Goal: Use online tool/utility: Utilize a website feature to perform a specific function

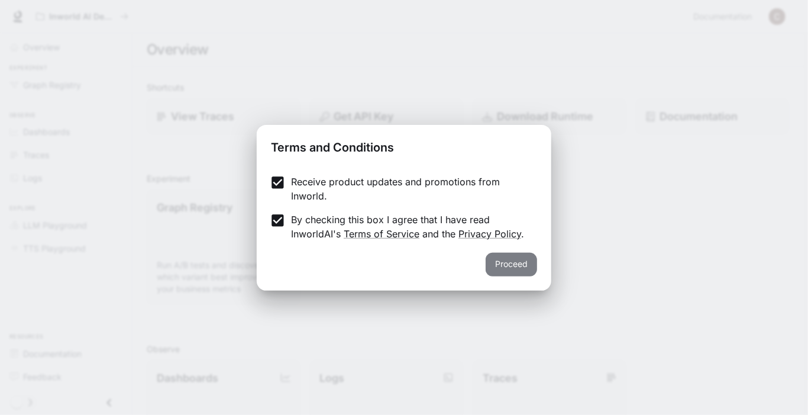
click at [502, 271] on button "Proceed" at bounding box center [511, 265] width 51 height 24
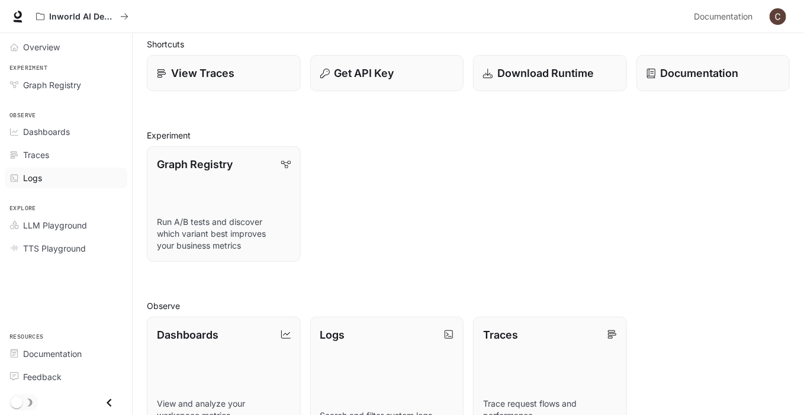
scroll to position [118, 0]
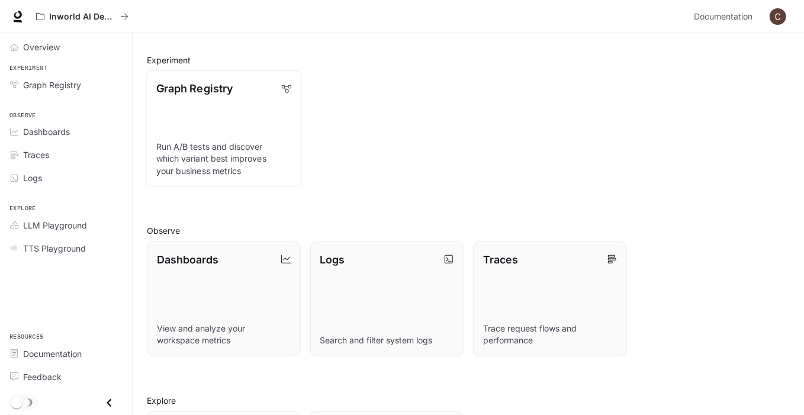
click at [214, 90] on p "Graph Registry" at bounding box center [194, 88] width 76 height 16
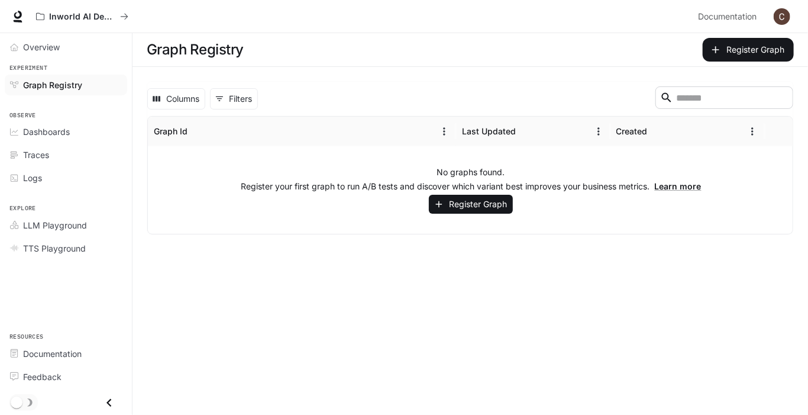
click at [390, 247] on main "Graph Registry Register Graph Columns 0 Filters ​ Graph Id Last Updated Created…" at bounding box center [471, 224] width 676 height 382
click at [625, 131] on div "Created" at bounding box center [632, 131] width 31 height 10
click at [652, 133] on icon "Sort" at bounding box center [658, 131] width 12 height 12
click at [656, 134] on icon "Sort" at bounding box center [658, 131] width 12 height 12
click at [756, 130] on icon "Menu" at bounding box center [753, 131] width 12 height 12
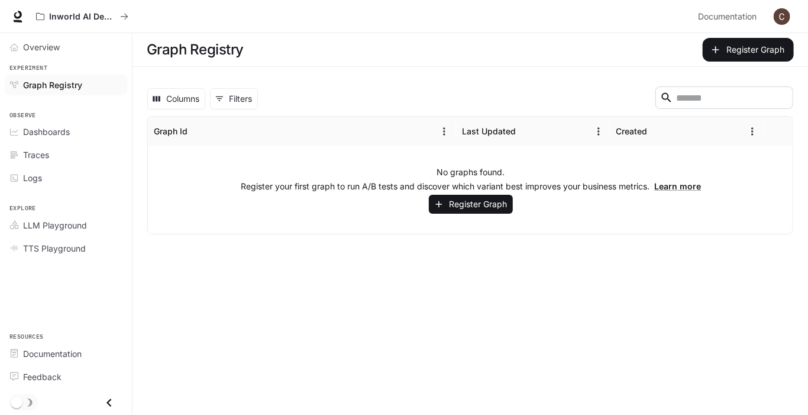
click at [554, 261] on main "Graph Registry Register Graph Columns 0 Filters ​ Graph Id Last Updated Created…" at bounding box center [471, 224] width 676 height 382
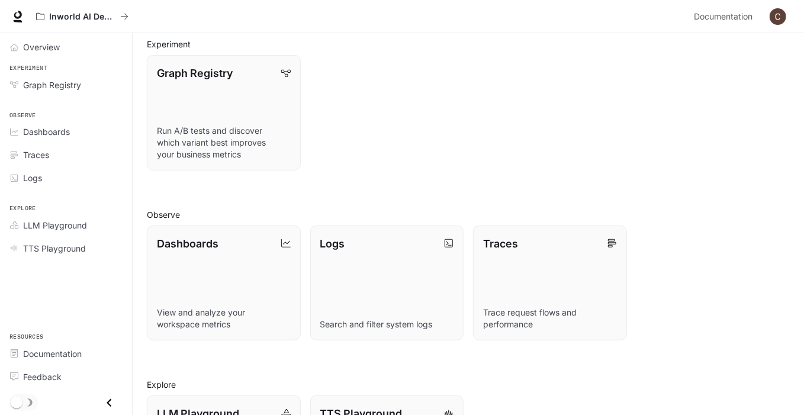
scroll to position [125, 0]
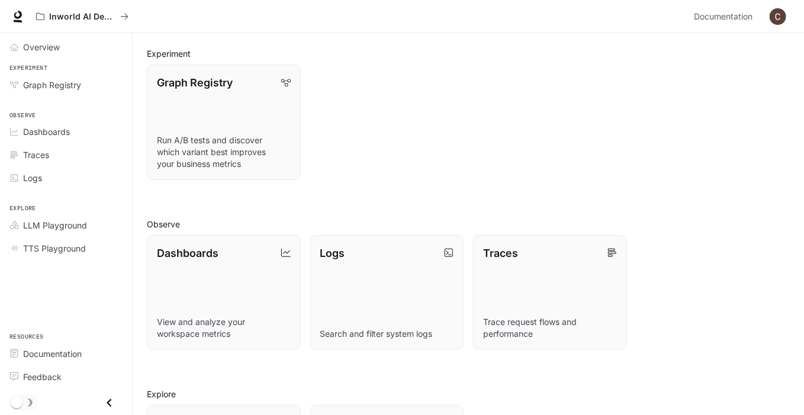
click at [775, 21] on img "button" at bounding box center [777, 16] width 17 height 17
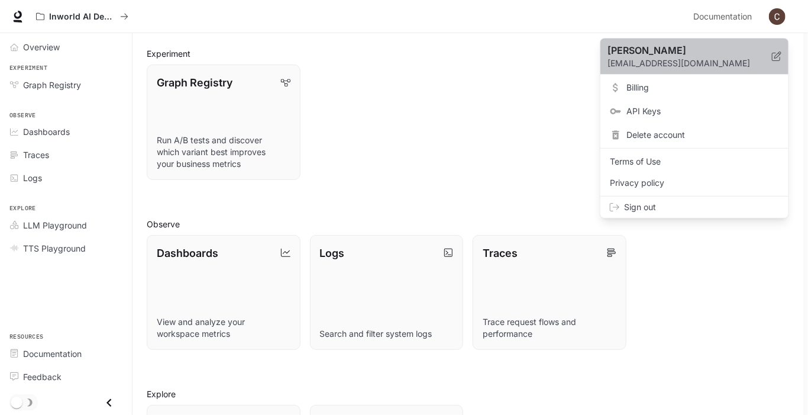
drag, startPoint x: 723, startPoint y: 62, endPoint x: 743, endPoint y: 61, distance: 20.1
click at [743, 61] on p "[EMAIL_ADDRESS][DOMAIN_NAME]" at bounding box center [690, 63] width 164 height 12
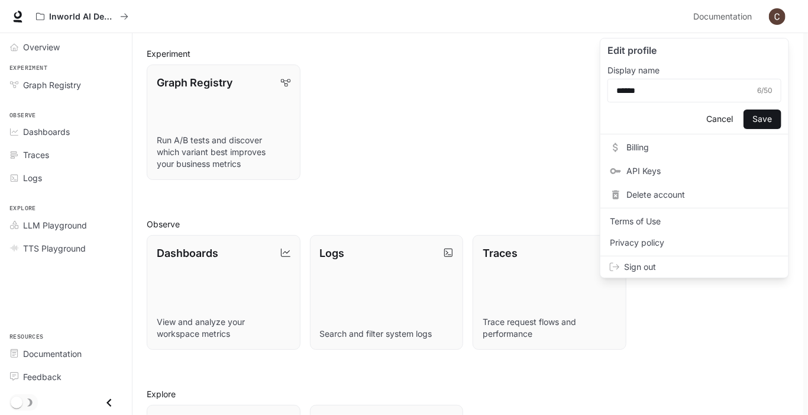
click at [716, 56] on p "Edit profile" at bounding box center [695, 50] width 174 height 14
click at [482, 160] on div at bounding box center [404, 207] width 808 height 415
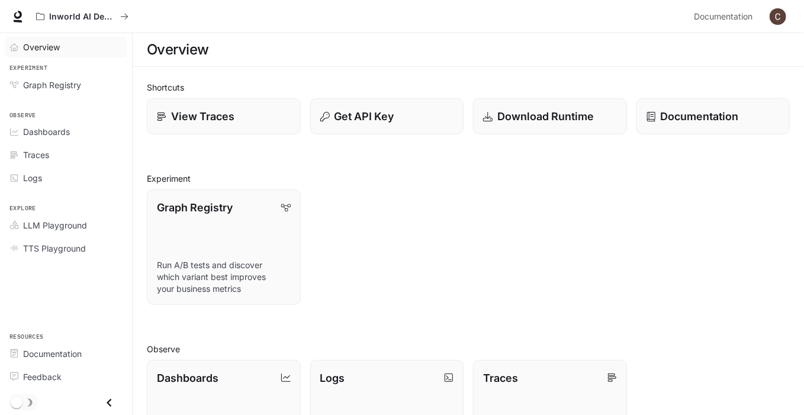
click at [43, 50] on span "Overview" at bounding box center [41, 47] width 37 height 12
click at [49, 86] on span "Graph Registry" at bounding box center [52, 85] width 58 height 12
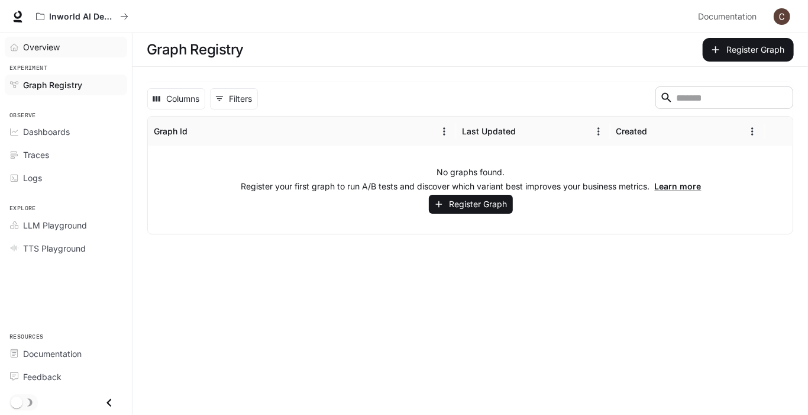
click at [40, 50] on span "Overview" at bounding box center [41, 47] width 37 height 12
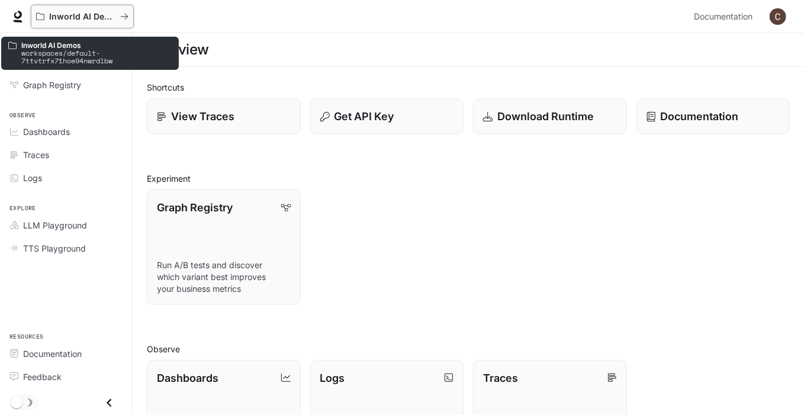
click at [82, 14] on p "Inworld AI Demos" at bounding box center [82, 17] width 66 height 10
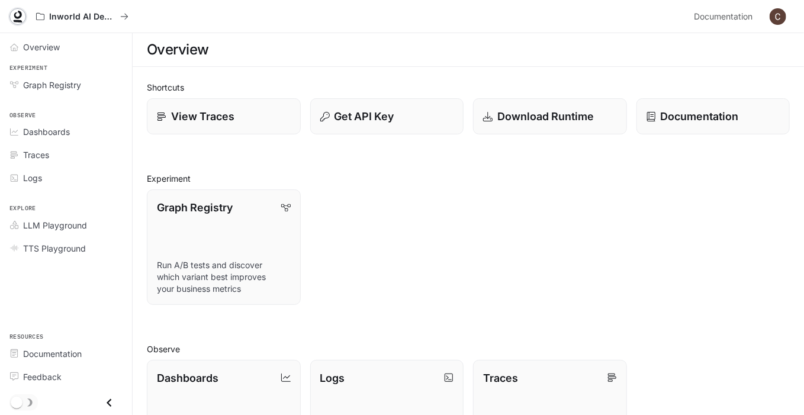
click at [16, 15] on icon at bounding box center [18, 17] width 12 height 12
click at [782, 18] on img "button" at bounding box center [777, 16] width 17 height 17
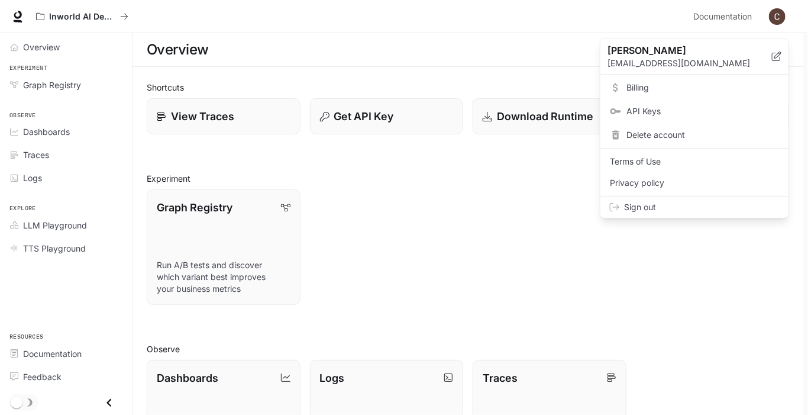
click at [782, 18] on div at bounding box center [404, 207] width 808 height 415
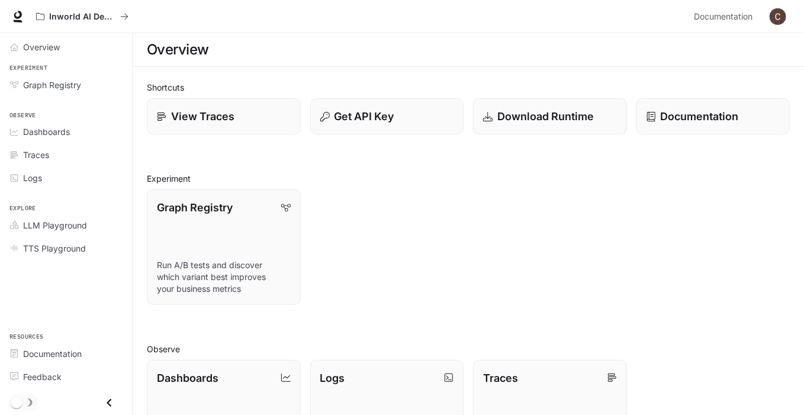
click at [451, 212] on div "Graph Registry Run A/B tests and discover which variant best improves your busi…" at bounding box center [463, 242] width 652 height 125
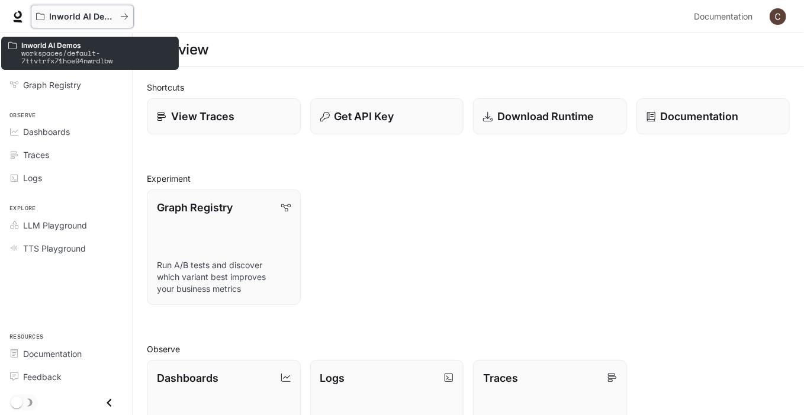
click at [67, 17] on p "Inworld AI Demos" at bounding box center [82, 17] width 66 height 10
click at [124, 21] on div "Inworld AI Demos" at bounding box center [82, 17] width 92 height 10
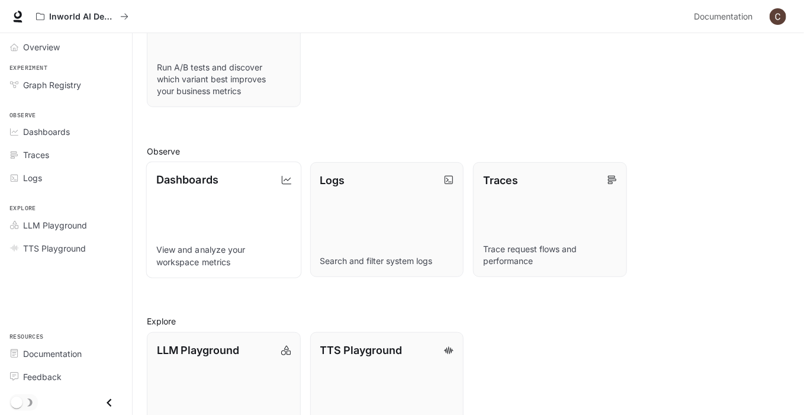
scroll to position [243, 0]
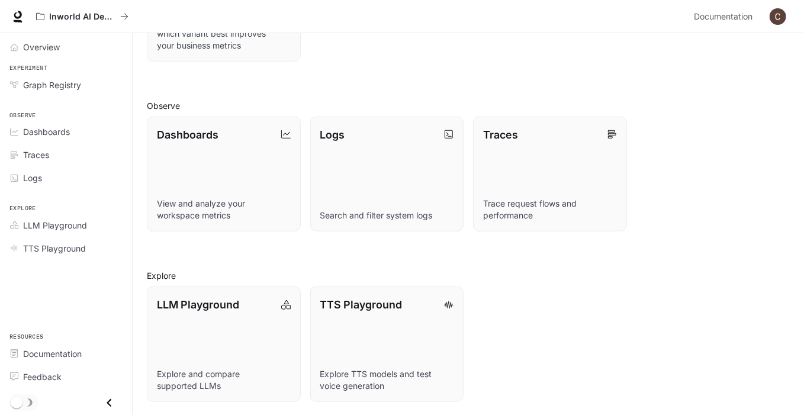
click at [109, 407] on icon "Close drawer" at bounding box center [109, 403] width 16 height 16
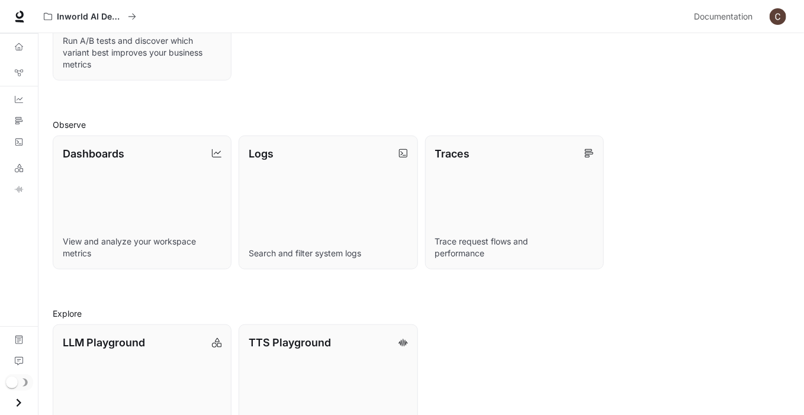
click at [20, 404] on icon "Open drawer" at bounding box center [19, 403] width 16 height 16
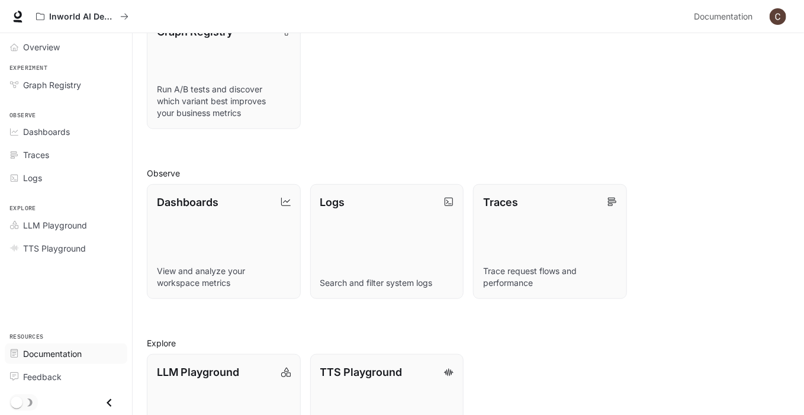
scroll to position [178, 0]
click at [18, 260] on div "Overview Experiment Graph Registry Observe Dashboards Traces Logs Explore LLM P…" at bounding box center [66, 224] width 132 height 382
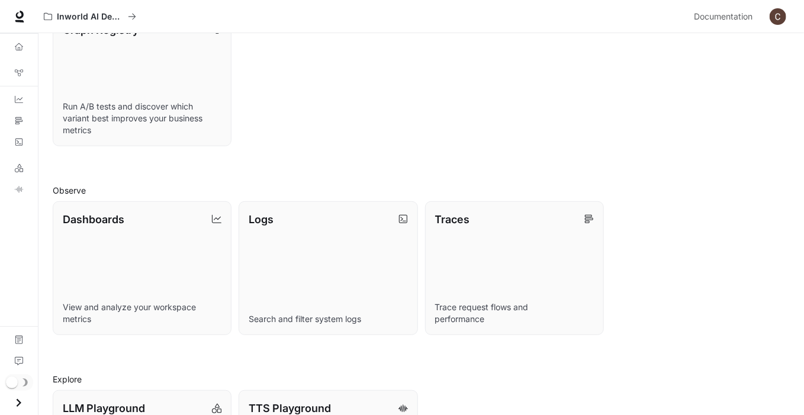
click at [15, 231] on div "Overview Graph Registry Dashboards Traces Logs LLM Playground TTS Playground Do…" at bounding box center [19, 224] width 38 height 382
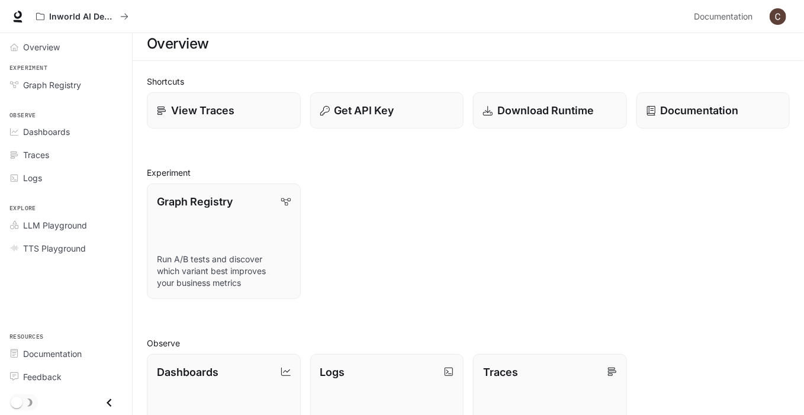
scroll to position [0, 0]
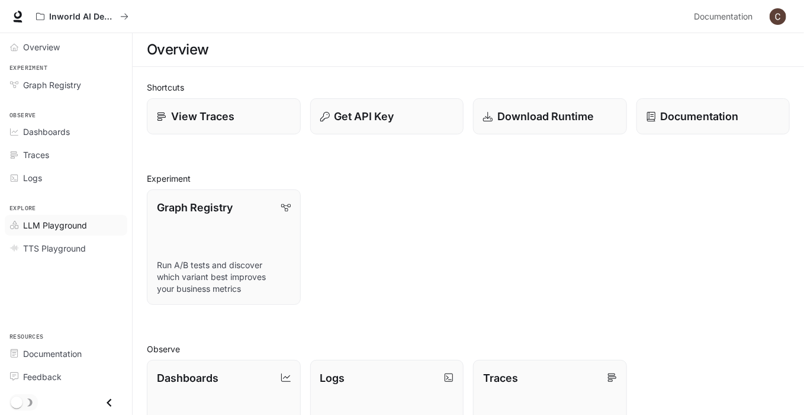
click at [50, 222] on span "LLM Playground" at bounding box center [55, 225] width 64 height 12
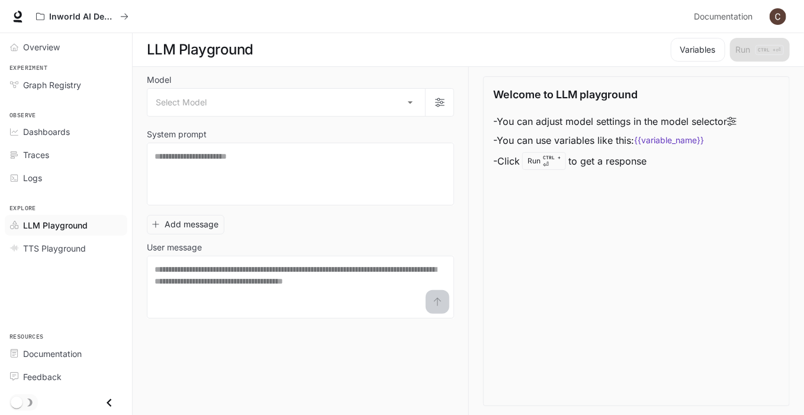
drag, startPoint x: 77, startPoint y: 221, endPoint x: 70, endPoint y: 221, distance: 7.1
click at [70, 221] on span "LLM Playground" at bounding box center [55, 225] width 64 height 12
click at [52, 222] on span "LLM Playground" at bounding box center [55, 225] width 64 height 12
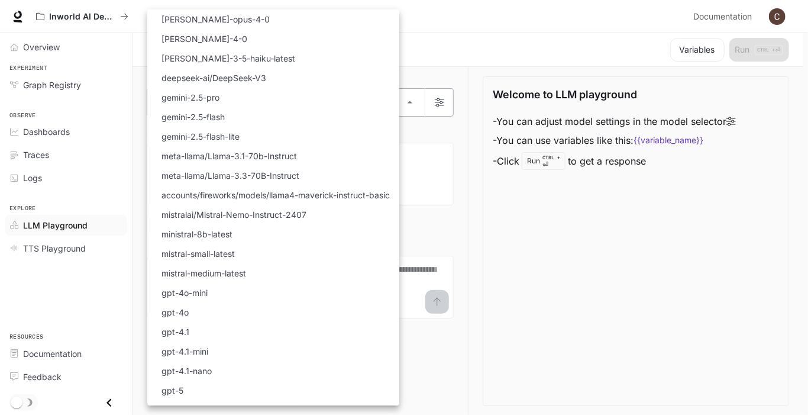
click at [409, 99] on body "Skip to main content Inworld AI Demos Documentation Documentation Portal Overvi…" at bounding box center [404, 207] width 808 height 415
click at [411, 102] on div at bounding box center [404, 207] width 808 height 415
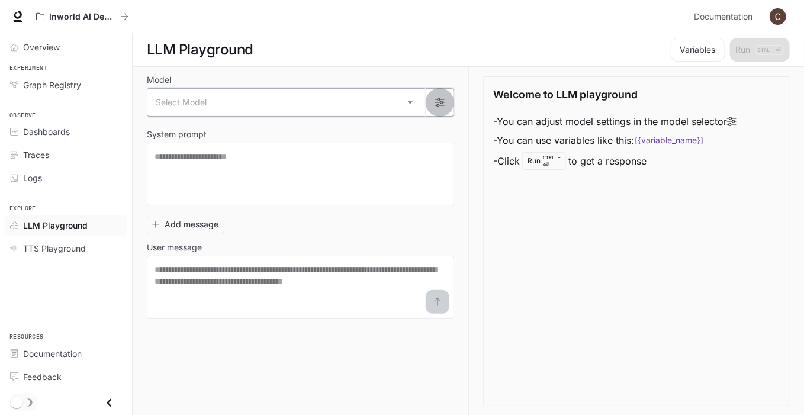
click at [436, 106] on icon "button" at bounding box center [439, 102] width 9 height 9
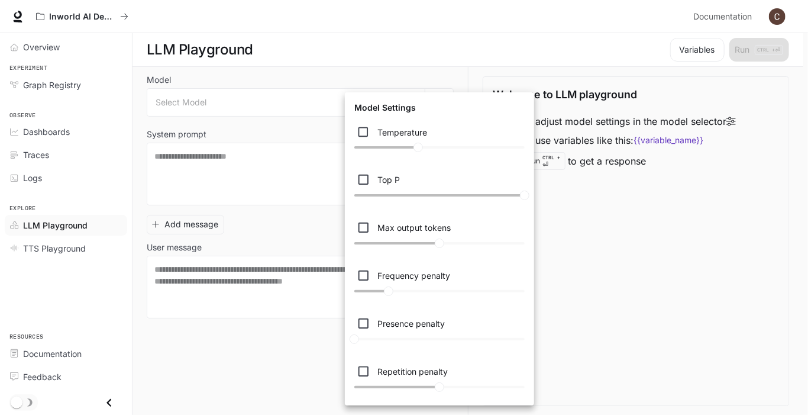
click at [436, 106] on div "Model Settings" at bounding box center [440, 107] width 180 height 21
click at [619, 208] on div at bounding box center [404, 207] width 808 height 415
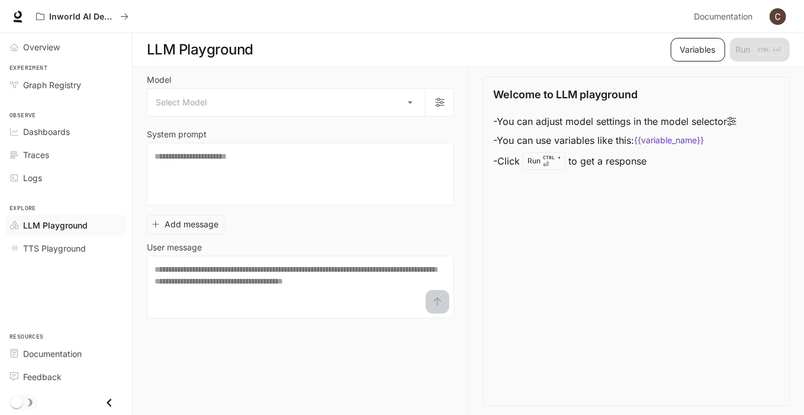
click at [697, 51] on button "Variables" at bounding box center [697, 50] width 54 height 24
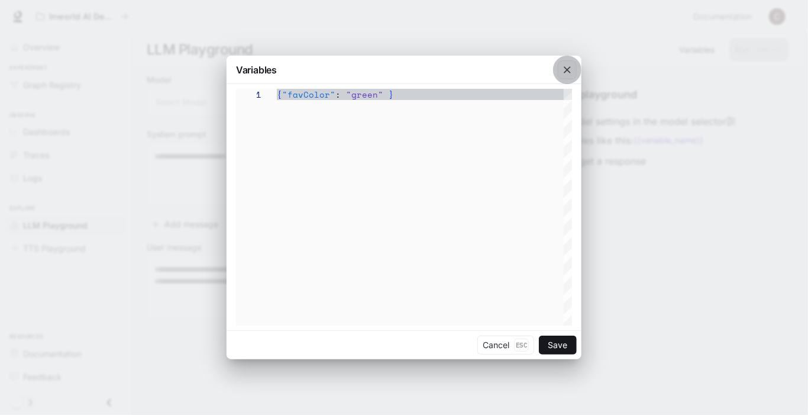
click at [562, 70] on icon "button" at bounding box center [568, 70] width 12 height 12
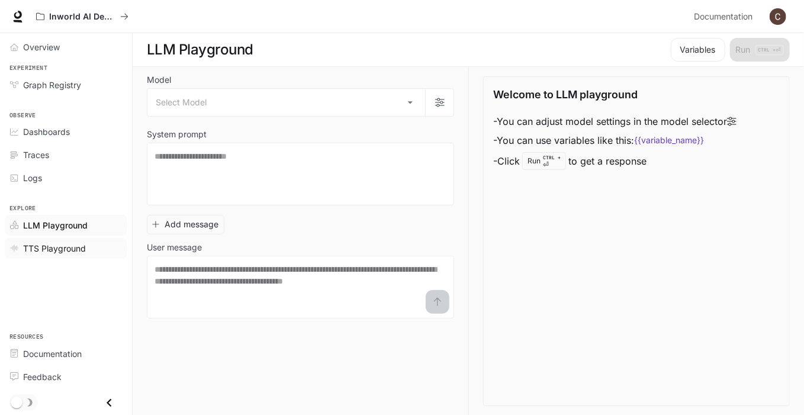
click at [58, 244] on span "TTS Playground" at bounding box center [54, 248] width 63 height 12
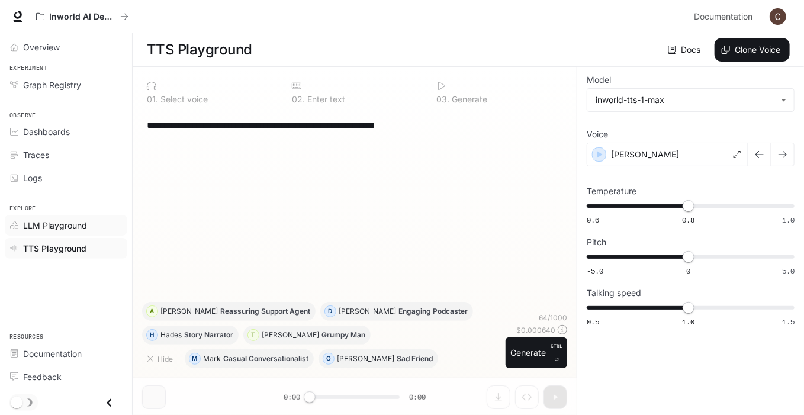
click at [35, 224] on span "LLM Playground" at bounding box center [55, 225] width 64 height 12
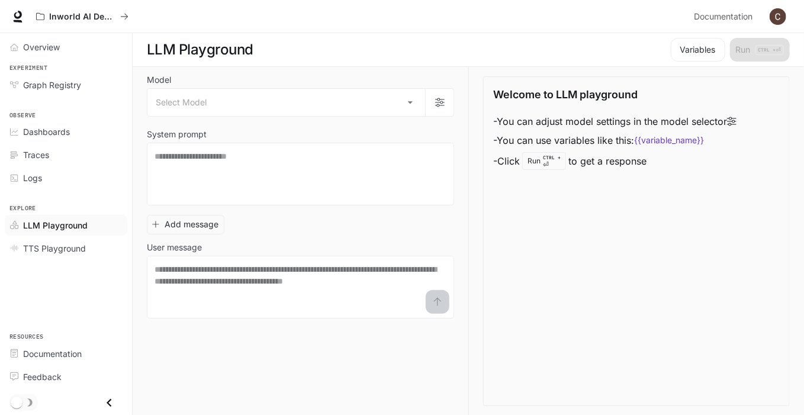
click at [35, 224] on span "LLM Playground" at bounding box center [55, 225] width 64 height 12
click at [449, 104] on button "button" at bounding box center [439, 102] width 28 height 28
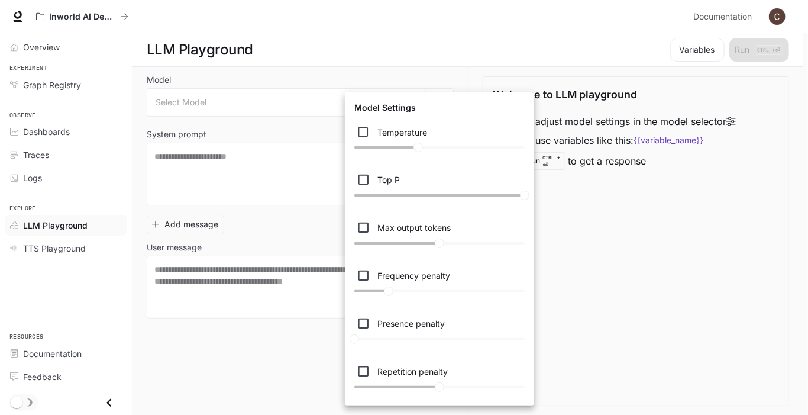
click at [631, 272] on div at bounding box center [404, 207] width 808 height 415
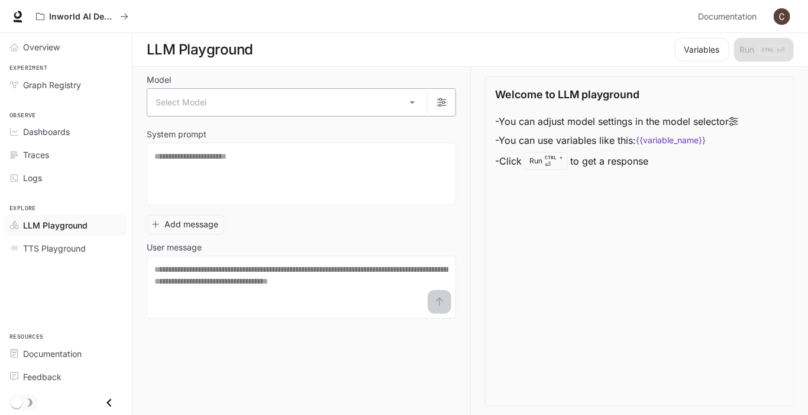
click at [391, 107] on body "Skip to main content Inworld AI Demos Documentation Documentation Portal Overvi…" at bounding box center [404, 207] width 808 height 415
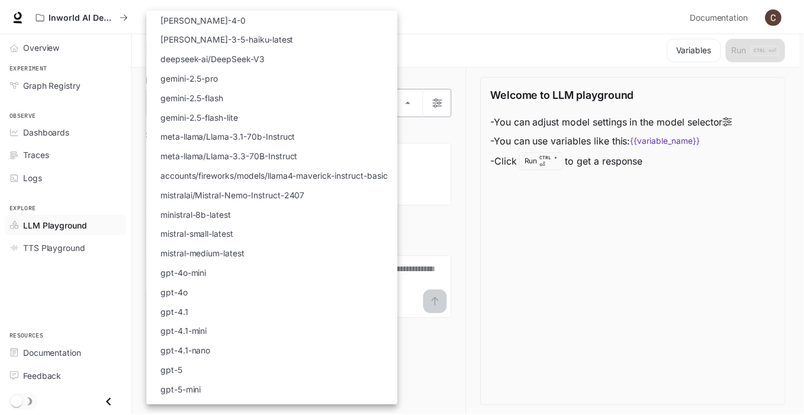
scroll to position [92, 0]
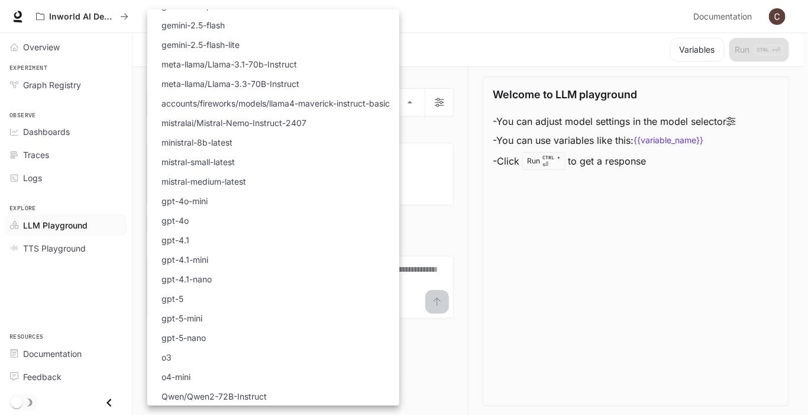
click at [264, 298] on li "gpt-5" at bounding box center [273, 299] width 252 height 20
type input "*****"
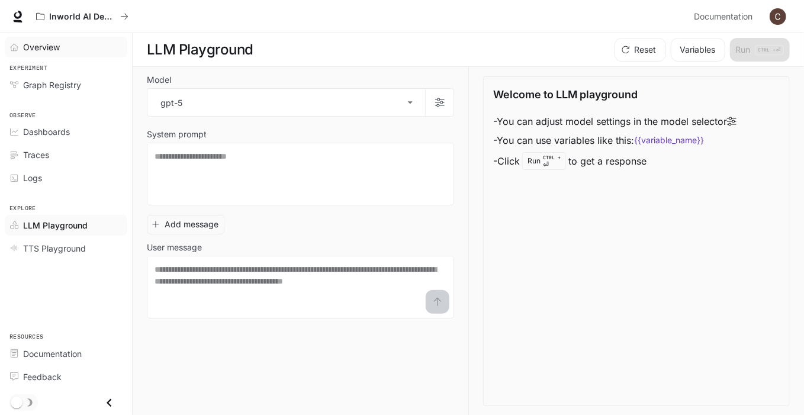
click at [48, 49] on span "Overview" at bounding box center [41, 47] width 37 height 12
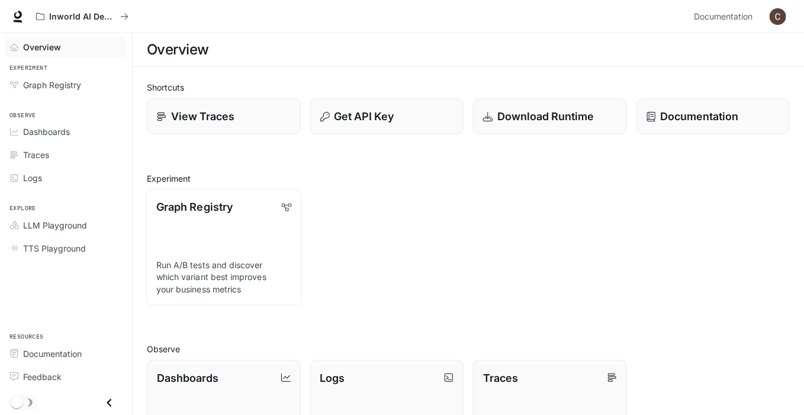
click at [205, 205] on p "Graph Registry" at bounding box center [194, 207] width 76 height 16
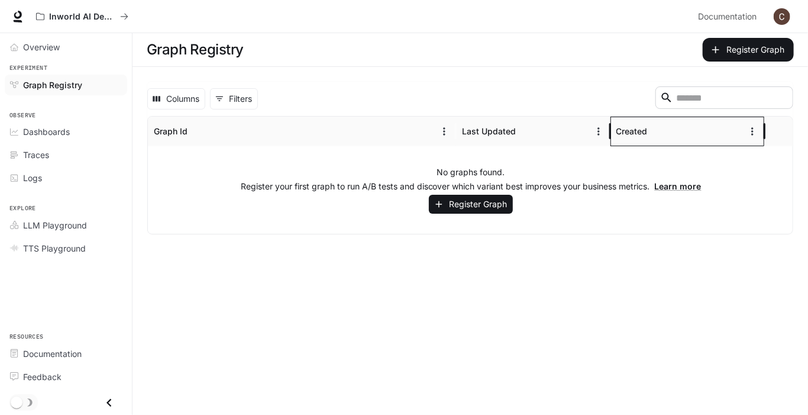
click at [628, 133] on div "Created" at bounding box center [632, 131] width 31 height 10
click at [658, 134] on icon "Sort" at bounding box center [658, 131] width 12 height 12
click at [650, 128] on button "Sort" at bounding box center [658, 131] width 18 height 18
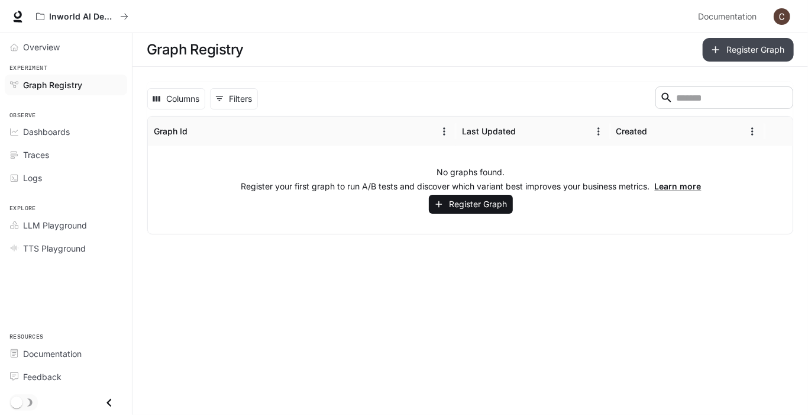
click at [741, 54] on button "Register Graph" at bounding box center [748, 50] width 91 height 24
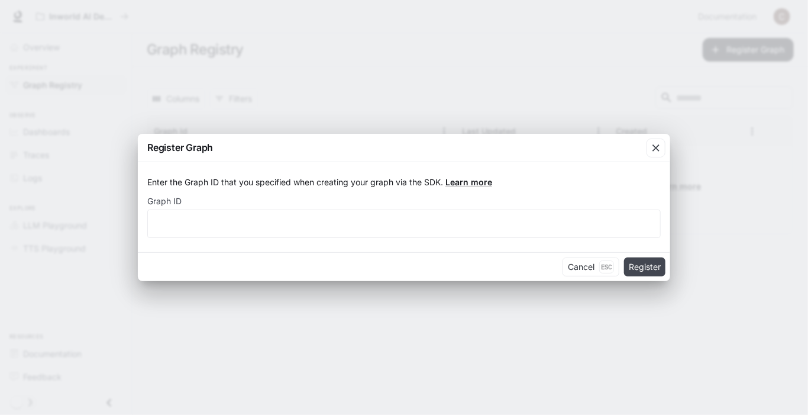
click at [647, 263] on button "Register" at bounding box center [644, 266] width 41 height 19
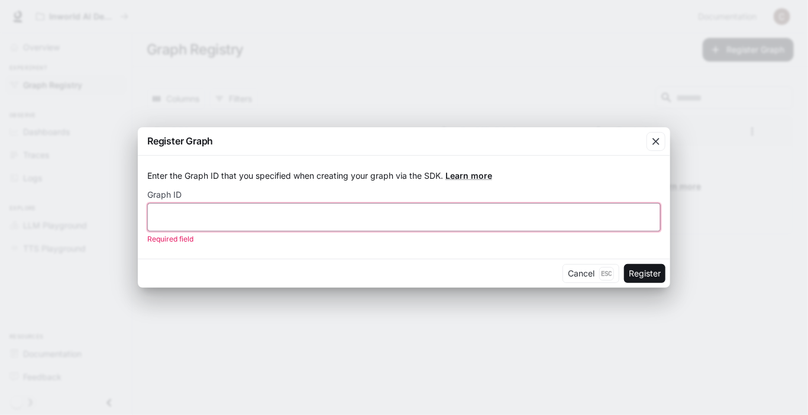
click at [295, 212] on input "text" at bounding box center [404, 217] width 512 height 12
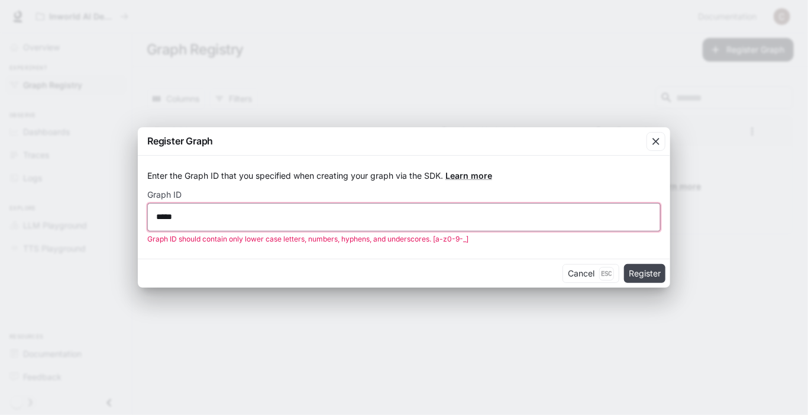
type input "*****"
click at [643, 272] on button "Register" at bounding box center [644, 273] width 41 height 19
click at [644, 280] on button "Register" at bounding box center [644, 273] width 41 height 19
click at [596, 276] on button "Cancel Esc" at bounding box center [591, 273] width 57 height 19
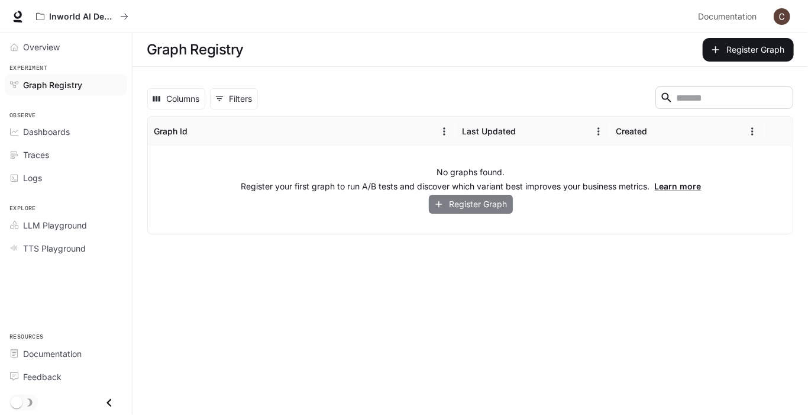
click at [482, 209] on button "Register Graph" at bounding box center [471, 205] width 84 height 20
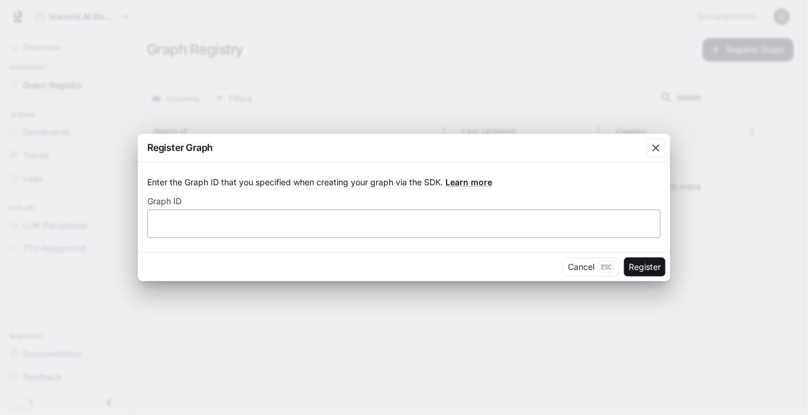
click at [339, 234] on div "​" at bounding box center [404, 223] width 514 height 28
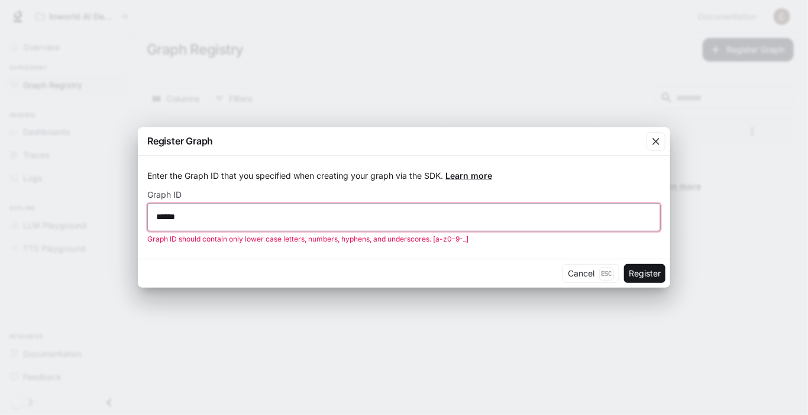
click at [171, 220] on input "******" at bounding box center [404, 217] width 512 height 12
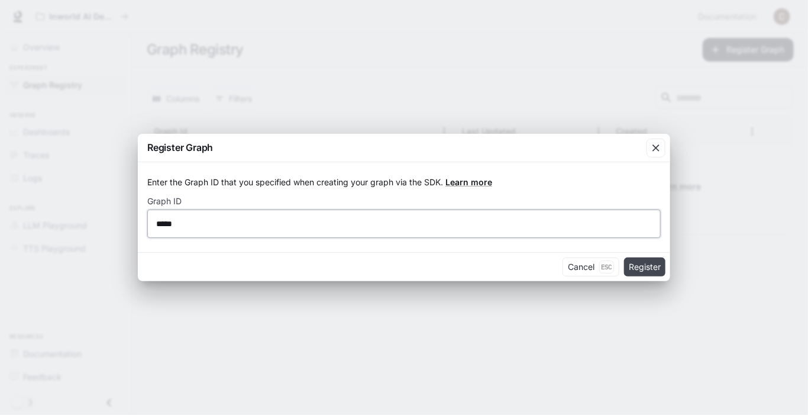
type input "*****"
click at [644, 270] on button "Register" at bounding box center [644, 266] width 41 height 19
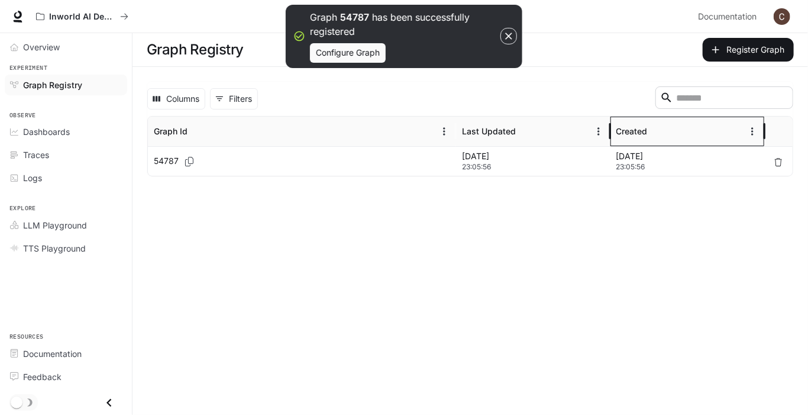
click at [637, 131] on div "Created" at bounding box center [632, 131] width 31 height 10
click at [756, 133] on icon "Menu" at bounding box center [753, 131] width 12 height 12
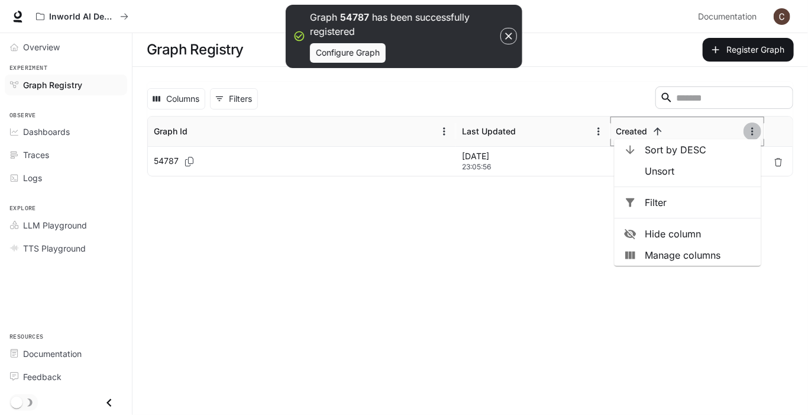
click at [745, 133] on button "Menu" at bounding box center [753, 131] width 18 height 18
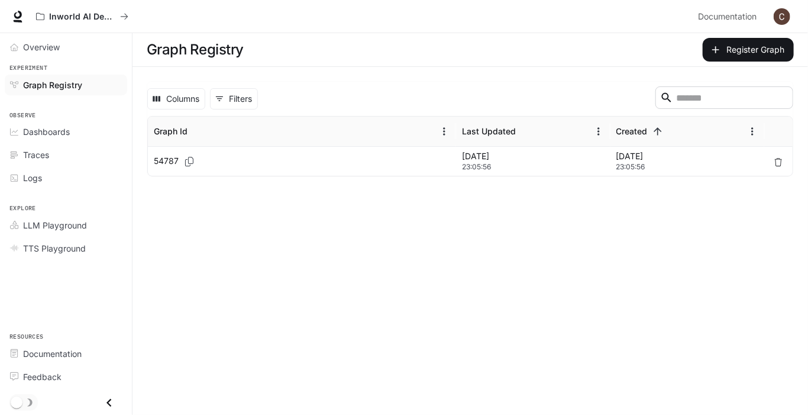
click at [521, 166] on span "23:05:56" at bounding box center [533, 167] width 143 height 12
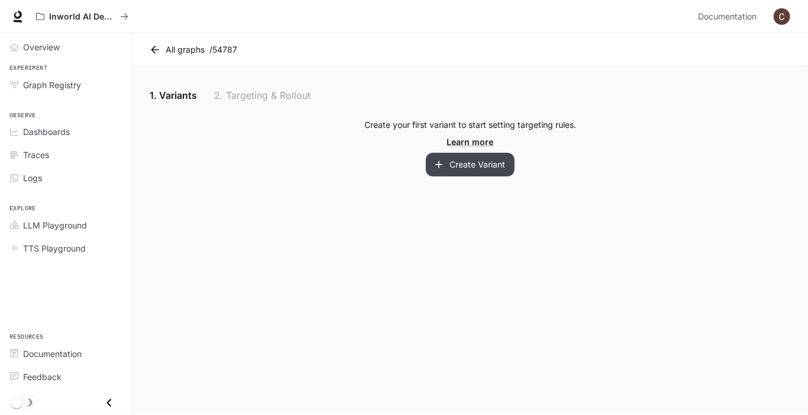
click at [472, 167] on button "Create Variant" at bounding box center [470, 165] width 89 height 24
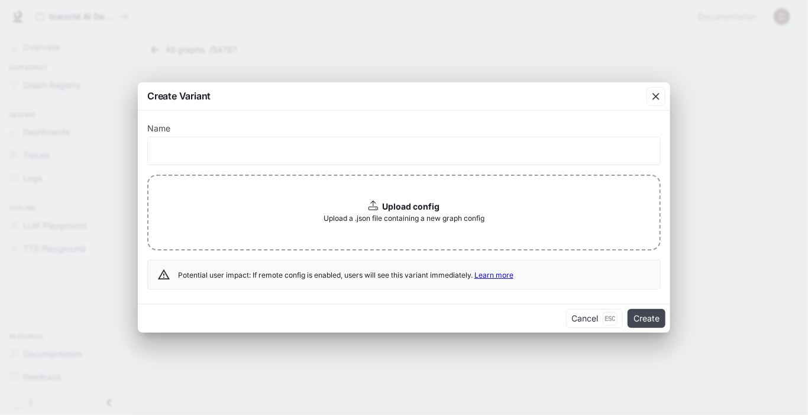
click at [644, 320] on button "Create" at bounding box center [647, 318] width 38 height 19
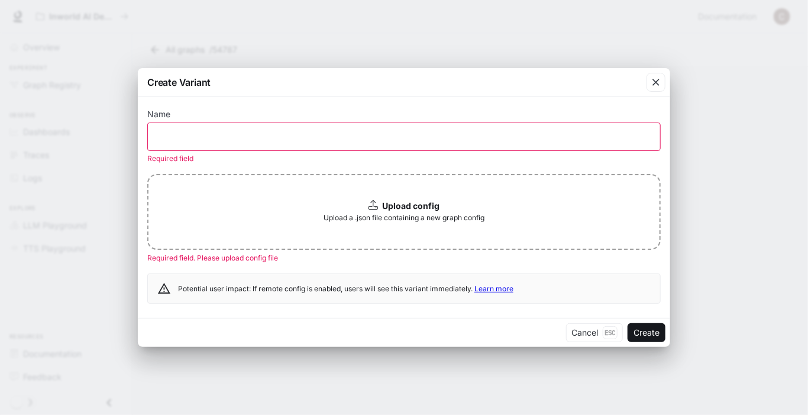
click at [419, 218] on span "Upload a .json file containing a new graph config" at bounding box center [404, 218] width 161 height 12
click at [659, 81] on icon "button" at bounding box center [656, 82] width 12 height 12
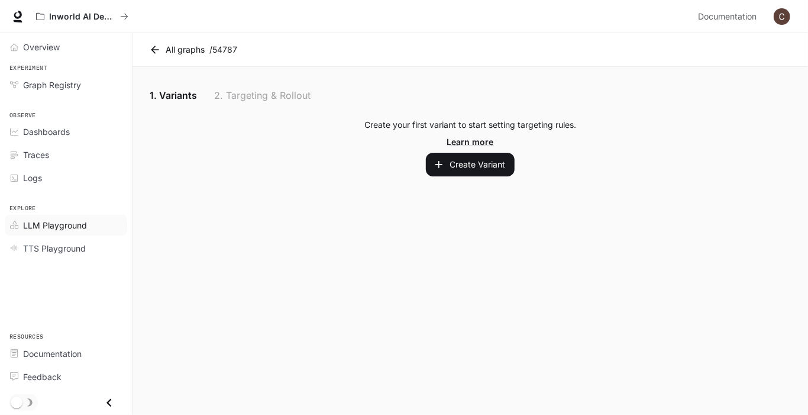
click at [60, 224] on span "LLM Playground" at bounding box center [55, 225] width 64 height 12
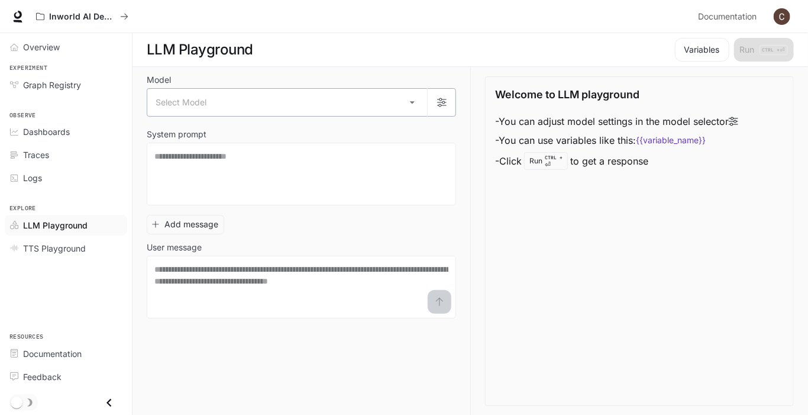
click at [415, 102] on body "Skip to main content Inworld AI Demos Documentation Documentation Portal Overvi…" at bounding box center [404, 207] width 808 height 415
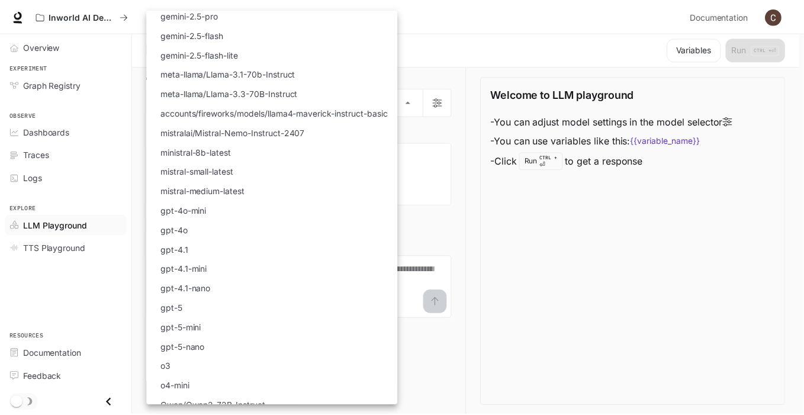
scroll to position [92, 0]
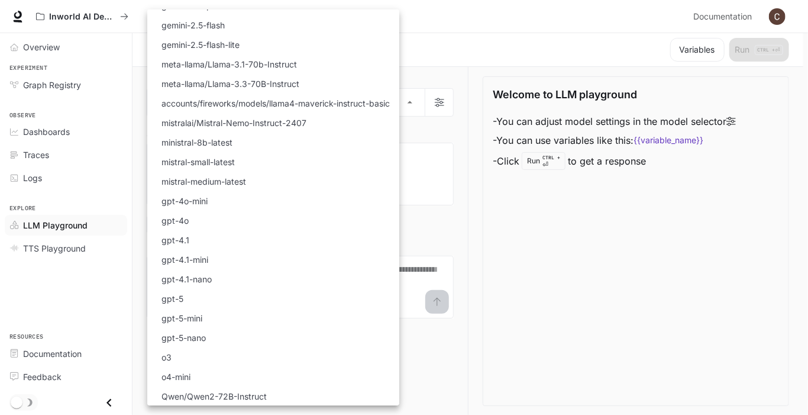
click at [218, 299] on li "gpt-5" at bounding box center [273, 299] width 252 height 20
type input "*****"
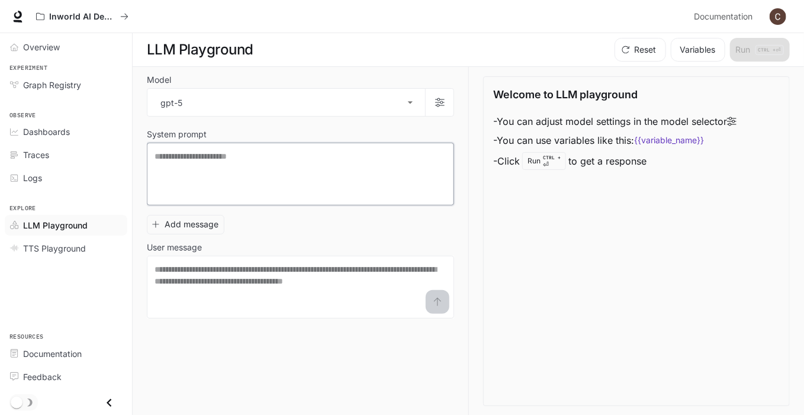
click at [398, 176] on textarea at bounding box center [300, 173] width 292 height 47
click at [422, 174] on textarea at bounding box center [300, 173] width 292 height 47
click at [742, 121] on div "Welcome to LLM playground - You can adjust model settings in the model selector…" at bounding box center [636, 129] width 286 height 86
click at [736, 120] on icon at bounding box center [731, 121] width 9 height 9
click at [688, 53] on button "Variables" at bounding box center [697, 50] width 54 height 24
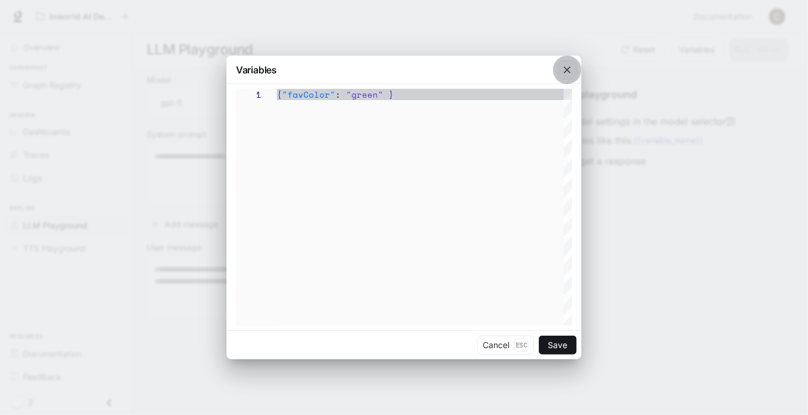
click at [569, 69] on icon "button" at bounding box center [568, 70] width 12 height 12
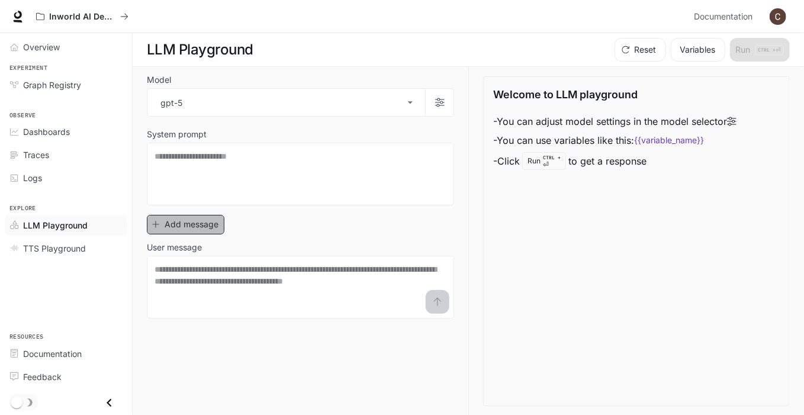
click at [192, 225] on button "Add message" at bounding box center [186, 225] width 78 height 20
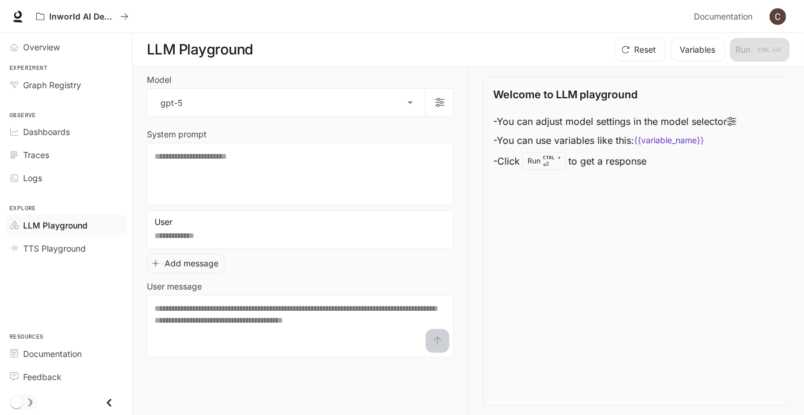
click at [515, 210] on div "Welcome to LLM playground - You can adjust model settings in the model selector…" at bounding box center [636, 241] width 307 height 330
click at [735, 122] on icon at bounding box center [731, 121] width 9 height 9
click at [736, 120] on icon at bounding box center [731, 121] width 9 height 9
click at [690, 144] on code "{{variable_name}}" at bounding box center [669, 140] width 70 height 12
click at [649, 55] on button "Reset" at bounding box center [639, 50] width 51 height 24
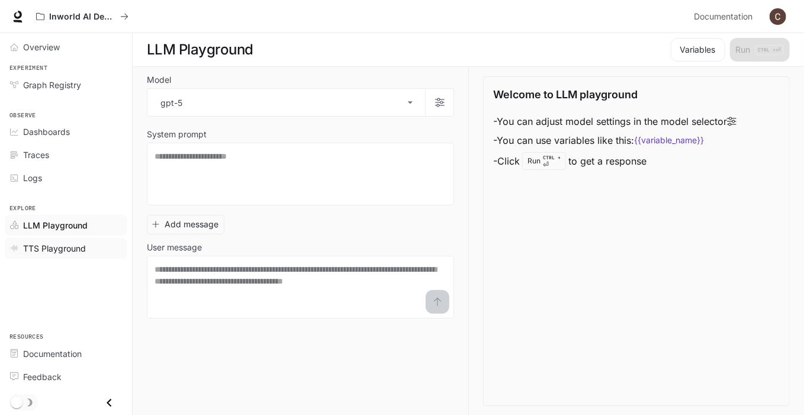
click at [59, 242] on span "TTS Playground" at bounding box center [54, 248] width 63 height 12
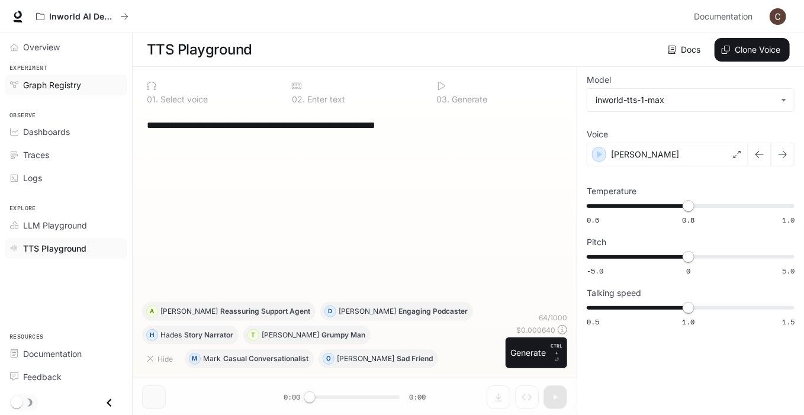
click at [54, 87] on span "Graph Registry" at bounding box center [52, 85] width 58 height 12
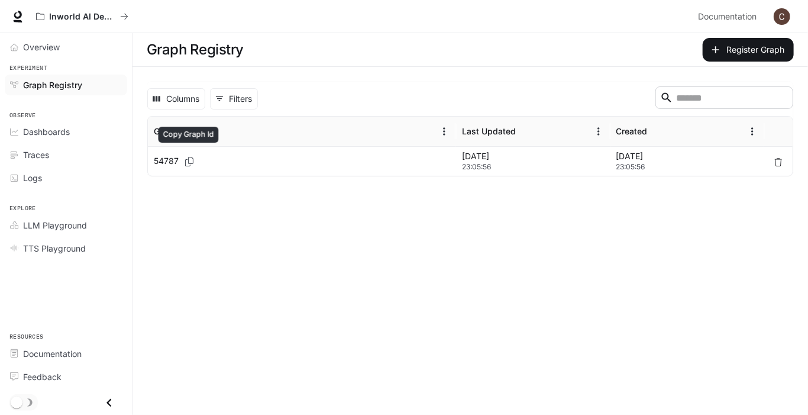
click at [185, 162] on icon "Copy Graph Id" at bounding box center [189, 161] width 8 height 9
click at [164, 162] on p "54787" at bounding box center [166, 161] width 25 height 12
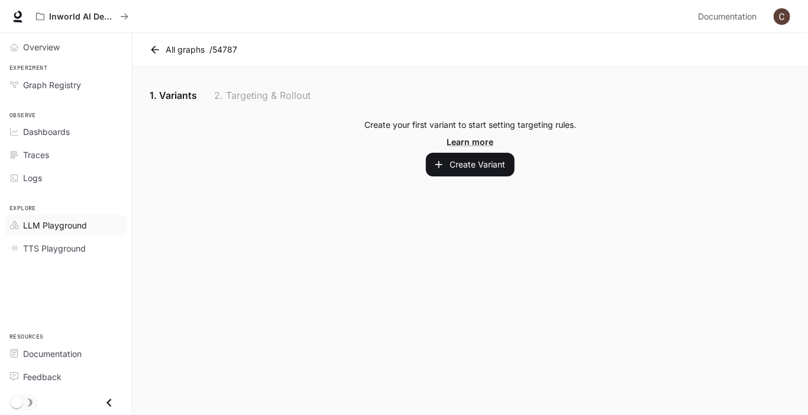
click at [57, 220] on span "LLM Playground" at bounding box center [55, 225] width 64 height 12
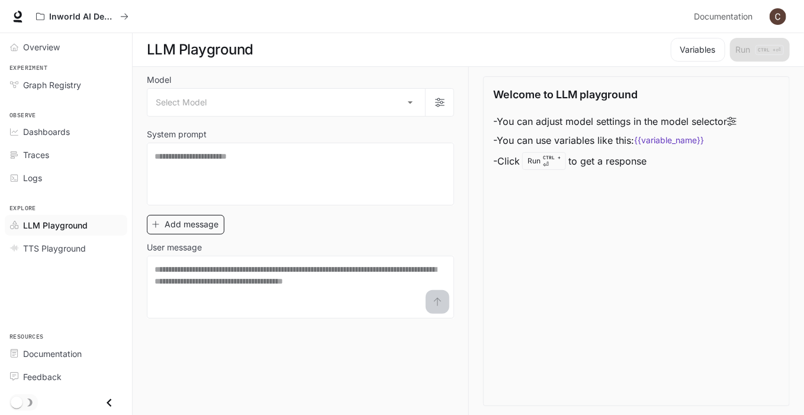
click at [184, 225] on button "Add message" at bounding box center [186, 225] width 78 height 20
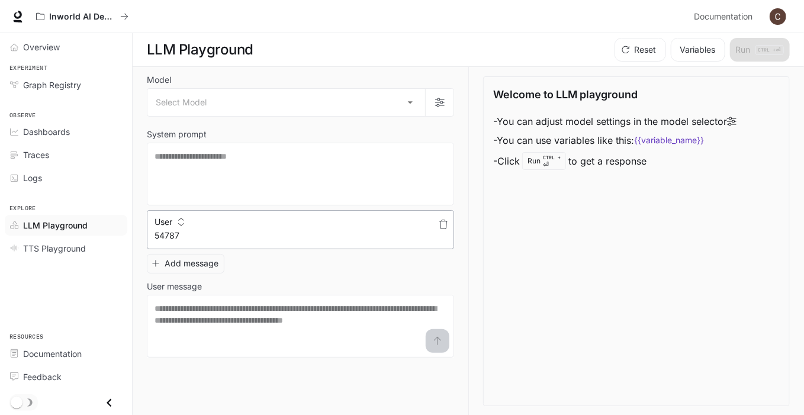
click at [275, 238] on textarea "*****" at bounding box center [300, 236] width 292 height 12
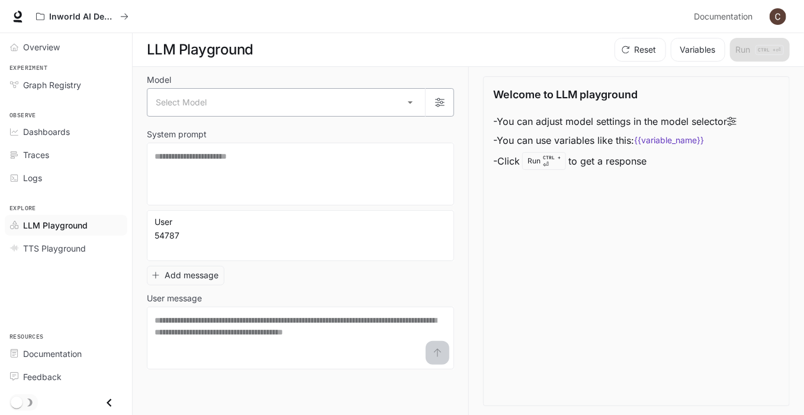
type textarea "*****"
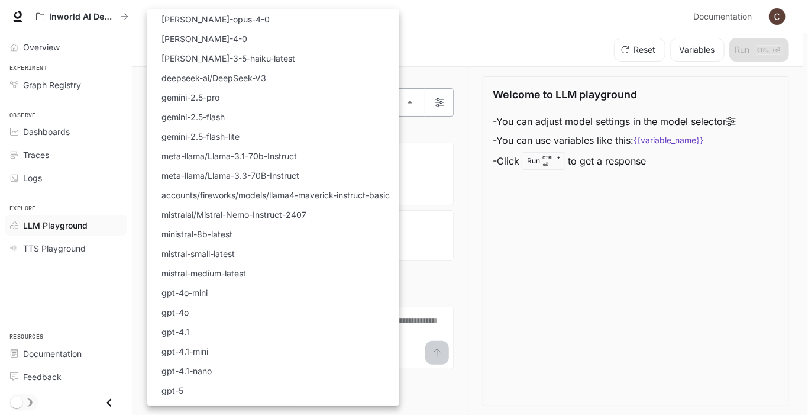
click at [414, 99] on body "Skip to main content Inworld AI Demos Documentation Documentation Portal Overvi…" at bounding box center [404, 207] width 808 height 415
click at [230, 388] on li "gpt-5" at bounding box center [273, 390] width 252 height 20
type input "*****"
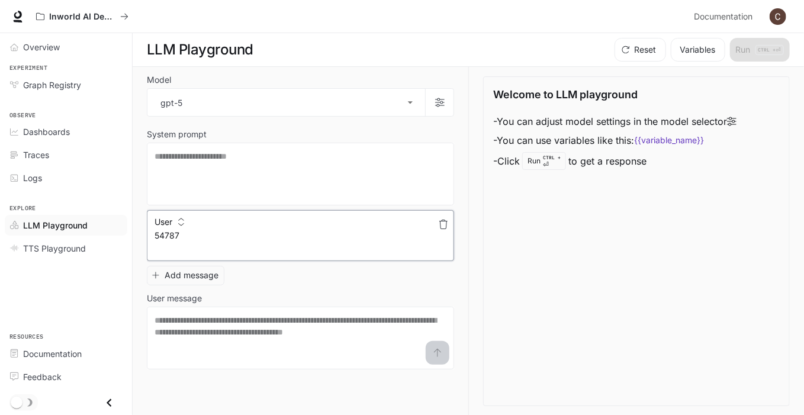
click at [353, 230] on textarea "*****" at bounding box center [300, 242] width 292 height 24
click at [304, 175] on textarea at bounding box center [300, 173] width 292 height 47
click at [273, 243] on textarea "*****" at bounding box center [300, 242] width 292 height 24
click at [232, 323] on textarea at bounding box center [300, 337] width 292 height 47
click at [709, 49] on button "Variables" at bounding box center [697, 50] width 54 height 24
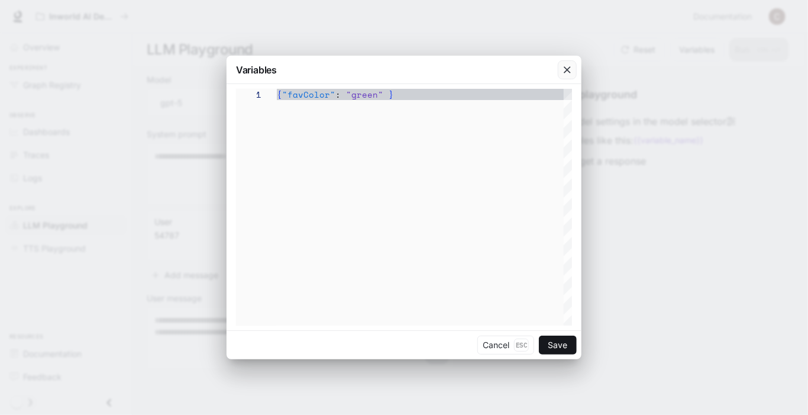
click at [564, 71] on icon "button" at bounding box center [568, 70] width 12 height 12
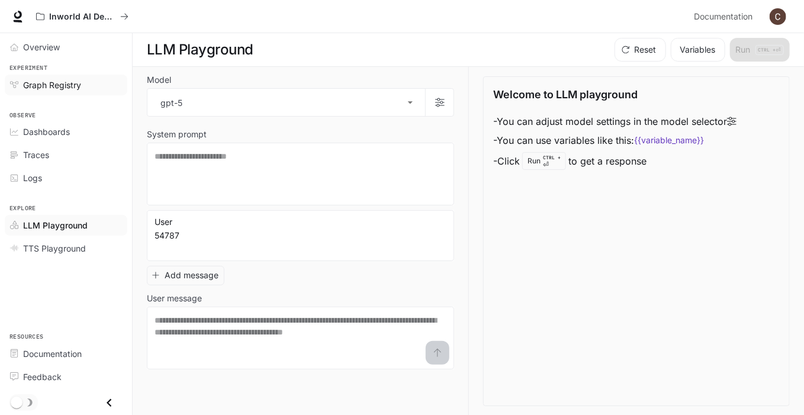
click at [73, 81] on span "Graph Registry" at bounding box center [52, 85] width 58 height 12
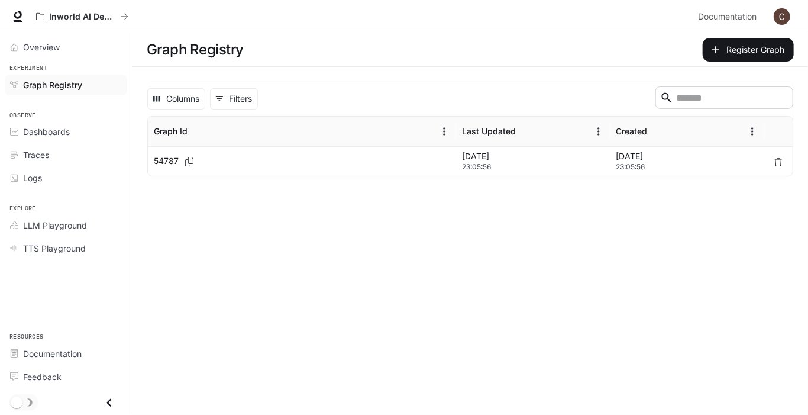
click at [480, 163] on span "23:05:56" at bounding box center [533, 167] width 143 height 12
click at [648, 158] on p "Aug 19, 2025" at bounding box center [688, 156] width 143 height 12
drag, startPoint x: 474, startPoint y: 157, endPoint x: 456, endPoint y: 165, distance: 20.1
click at [456, 165] on div "54787 Aug 19, 2025 23:05:56 Aug 19, 2025 23:05:56" at bounding box center [471, 161] width 646 height 30
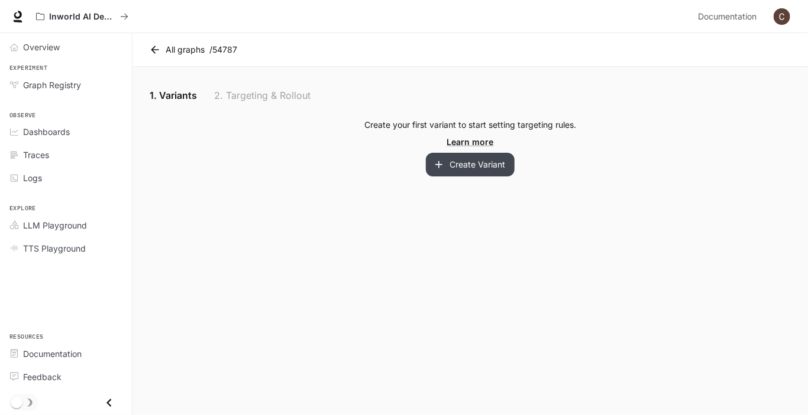
click at [494, 170] on button "Create Variant" at bounding box center [470, 165] width 89 height 24
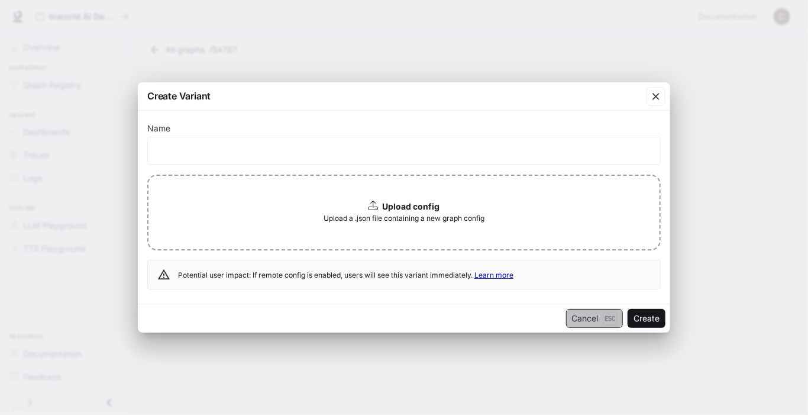
click at [595, 322] on button "Cancel Esc" at bounding box center [594, 318] width 57 height 19
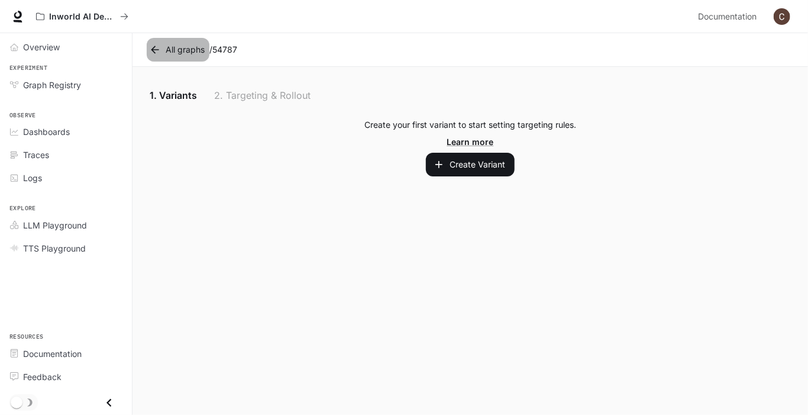
click at [160, 47] on icon at bounding box center [155, 50] width 12 height 12
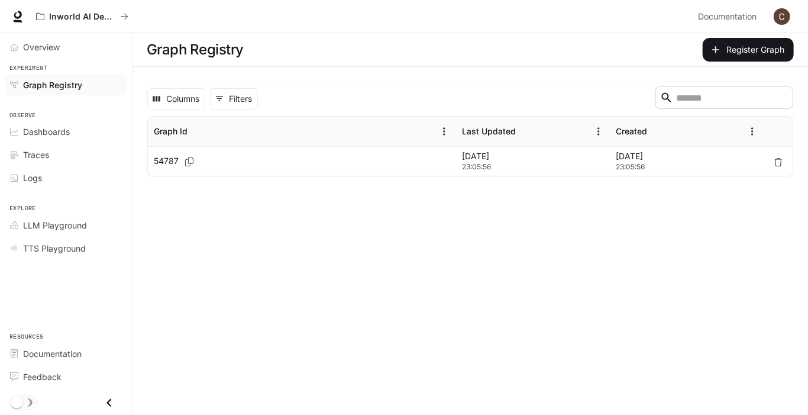
click at [158, 162] on p "54787" at bounding box center [166, 161] width 25 height 12
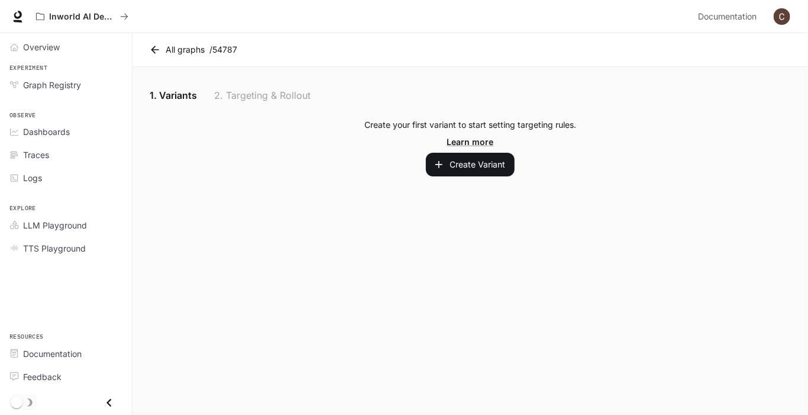
click at [155, 52] on icon at bounding box center [155, 50] width 12 height 12
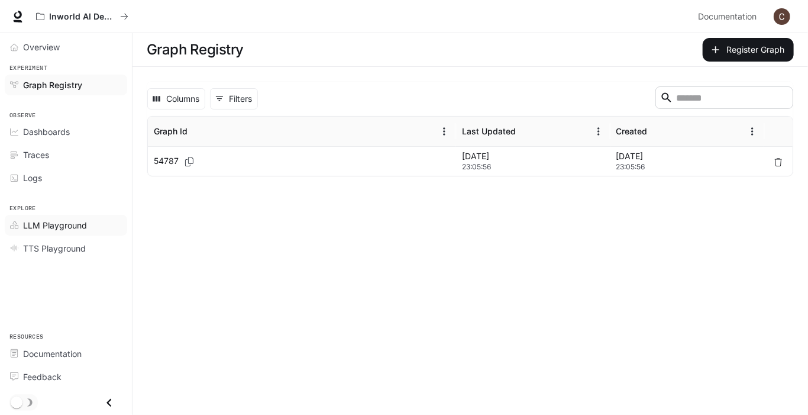
click at [69, 225] on span "LLM Playground" at bounding box center [55, 225] width 64 height 12
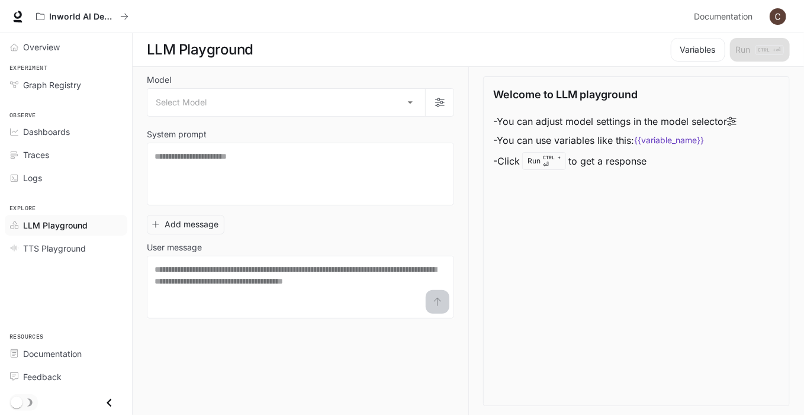
click at [736, 120] on icon at bounding box center [731, 121] width 9 height 9
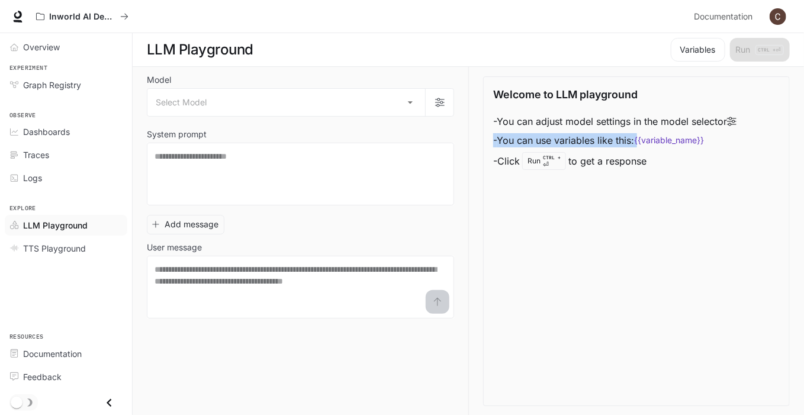
click at [736, 120] on icon at bounding box center [731, 121] width 9 height 9
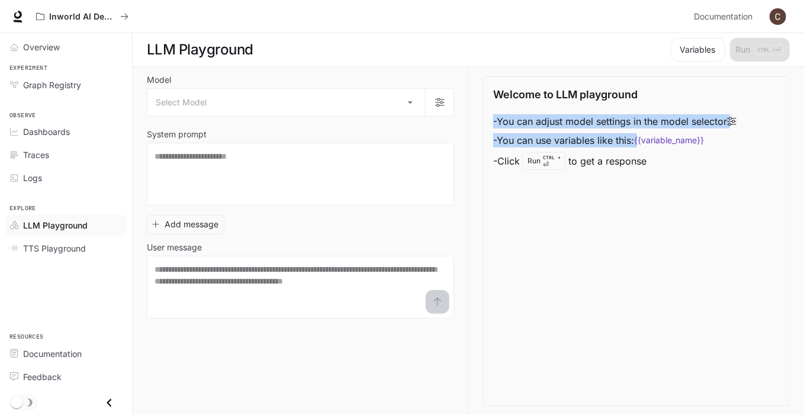
drag, startPoint x: 737, startPoint y: 120, endPoint x: 605, endPoint y: 121, distance: 132.0
click at [605, 120] on li "- You can adjust model settings in the model selector" at bounding box center [614, 121] width 243 height 19
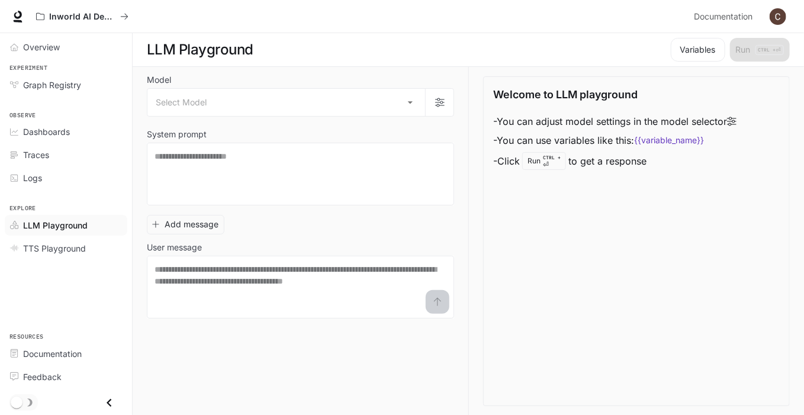
click at [613, 177] on div "Welcome to LLM playground - You can adjust model settings in the model selector…" at bounding box center [636, 241] width 307 height 330
click at [56, 243] on span "TTS Playground" at bounding box center [54, 248] width 63 height 12
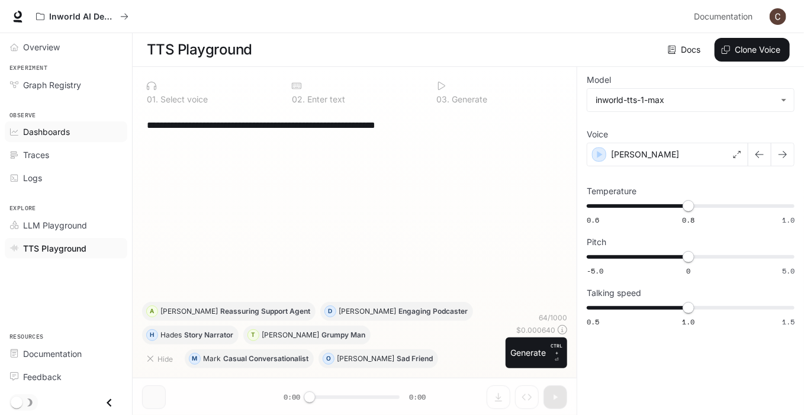
click at [40, 128] on span "Dashboards" at bounding box center [46, 131] width 47 height 12
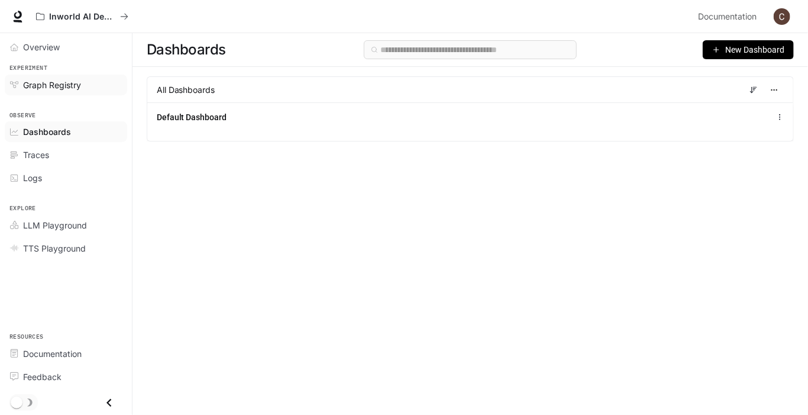
click at [53, 87] on span "Graph Registry" at bounding box center [52, 85] width 58 height 12
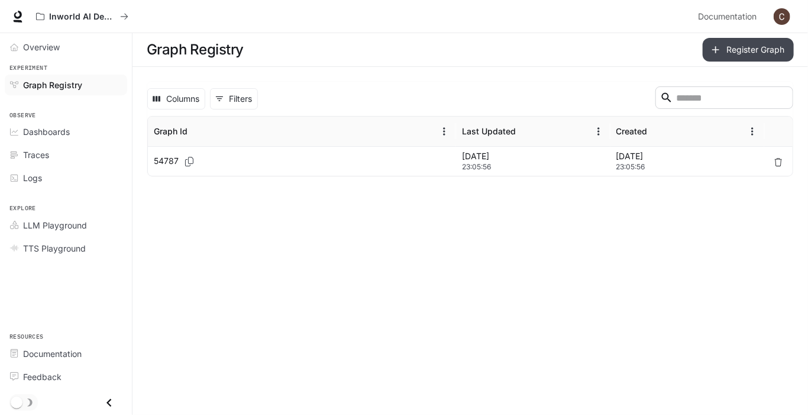
click at [749, 41] on button "Register Graph" at bounding box center [748, 50] width 91 height 24
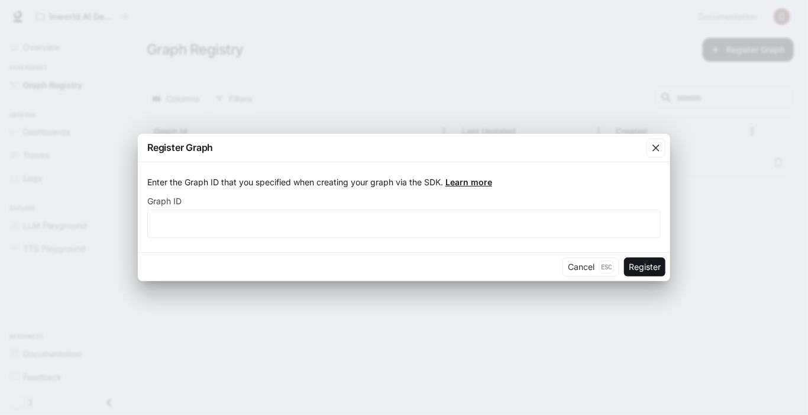
click at [470, 183] on link "Learn more" at bounding box center [469, 182] width 47 height 10
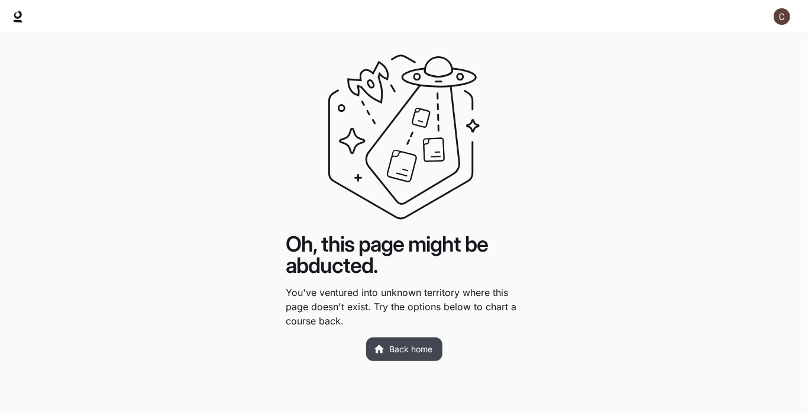
click at [415, 350] on link "Back home" at bounding box center [404, 349] width 76 height 24
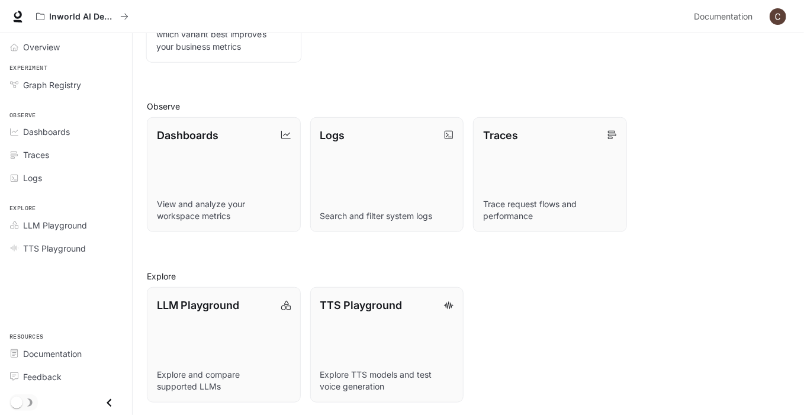
scroll to position [243, 0]
click at [204, 315] on link "LLM Playground Explore and compare supported LLMs" at bounding box center [223, 344] width 155 height 117
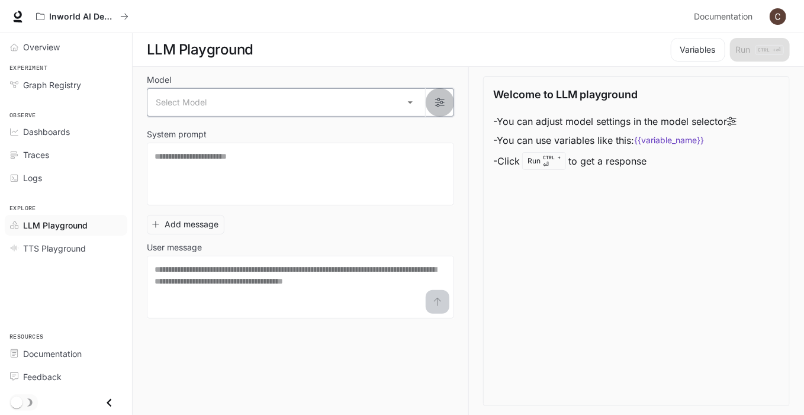
click at [437, 102] on icon "button" at bounding box center [439, 102] width 9 height 9
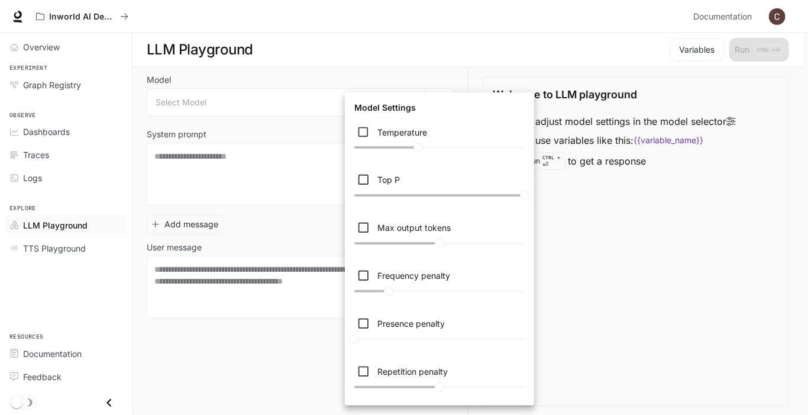
click at [641, 297] on div at bounding box center [404, 207] width 808 height 415
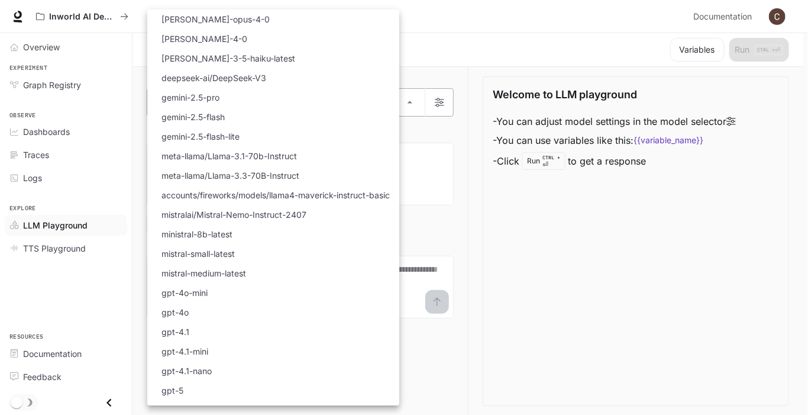
click at [418, 99] on body "Skip to main content Inworld AI Demos Documentation Documentation Portal Overvi…" at bounding box center [404, 207] width 808 height 415
click at [418, 99] on div at bounding box center [404, 207] width 808 height 415
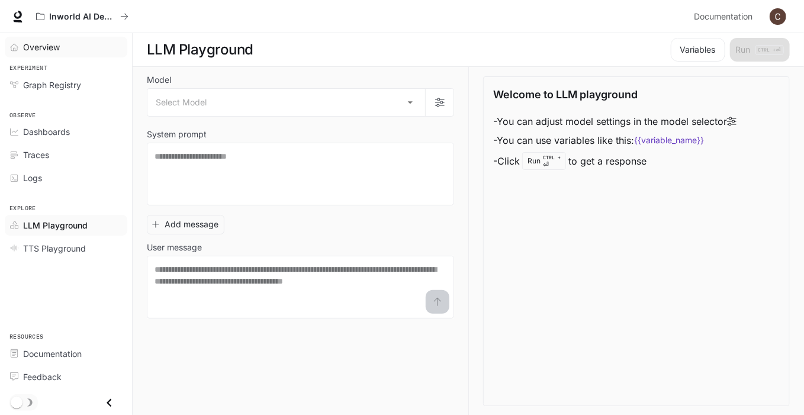
click at [45, 49] on span "Overview" at bounding box center [41, 47] width 37 height 12
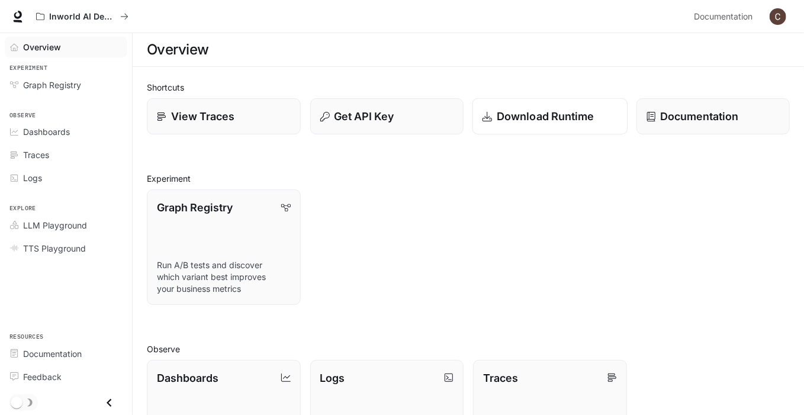
click at [540, 117] on p "Download Runtime" at bounding box center [545, 116] width 98 height 16
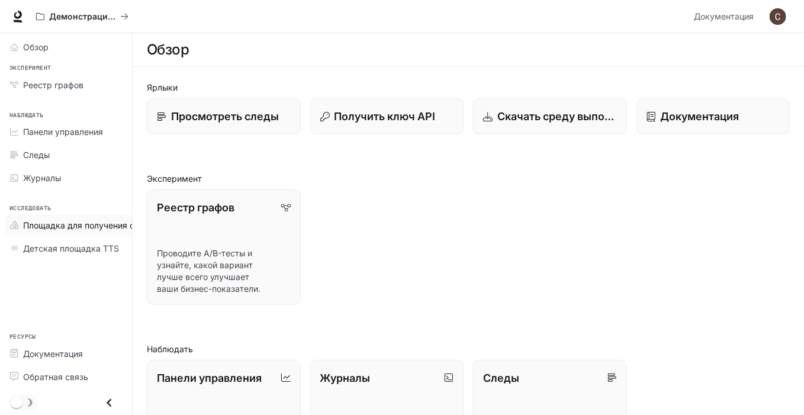
click at [73, 222] on font "Площадка для получения степени магистра права" at bounding box center [126, 225] width 207 height 10
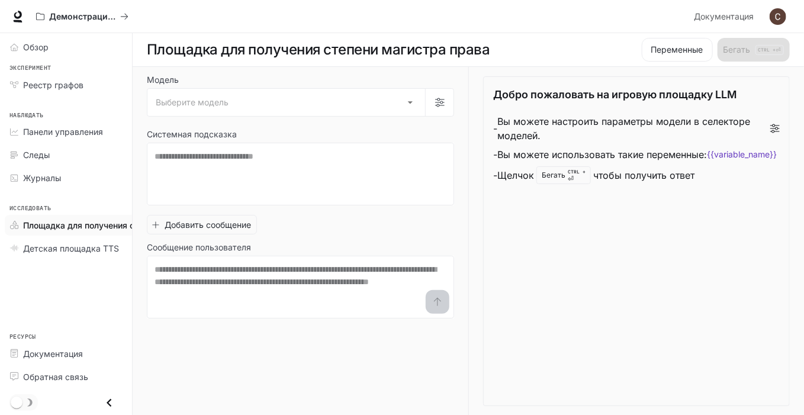
drag, startPoint x: 133, startPoint y: 201, endPoint x: 109, endPoint y: 227, distance: 35.6
click at [171, 201] on div "Модель Выберите модель ​ Системная подсказка * ​ Добавить сообщение Сообщение п…" at bounding box center [468, 241] width 671 height 349
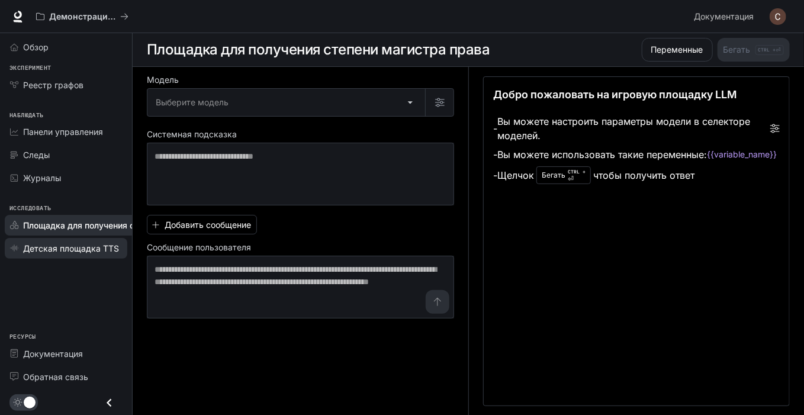
click at [85, 254] on link "Детская площадка TTS" at bounding box center [66, 248] width 122 height 21
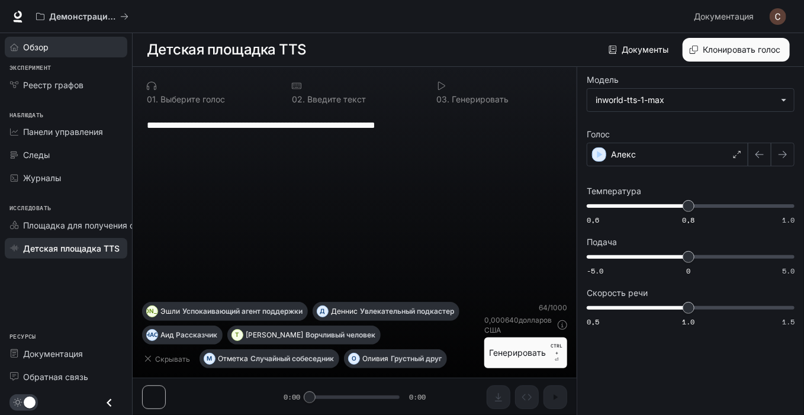
click at [43, 49] on font "Обзор" at bounding box center [35, 47] width 25 height 10
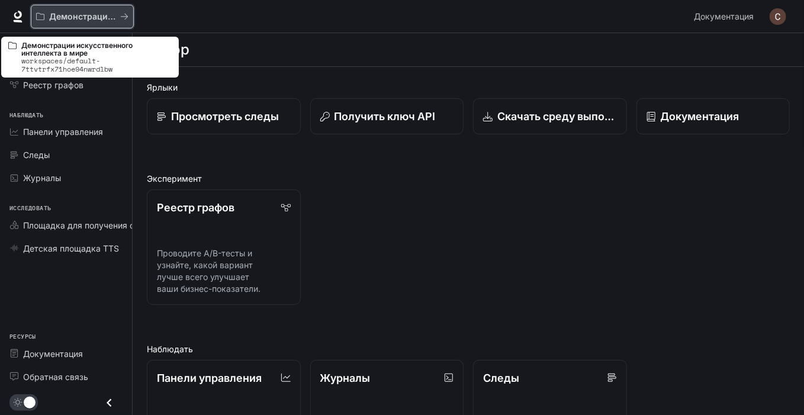
click at [123, 18] on icon "Все рабочие пространства" at bounding box center [124, 16] width 8 height 8
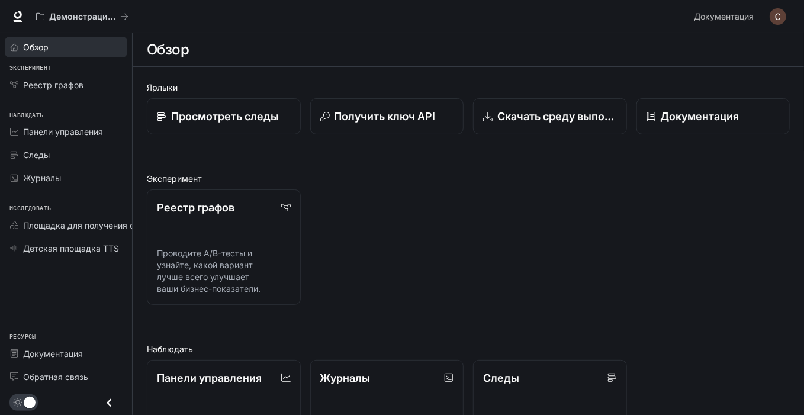
click at [43, 54] on link "Обзор" at bounding box center [66, 47] width 122 height 21
click at [46, 47] on font "Обзор" at bounding box center [35, 47] width 25 height 10
